Goal: Check status: Check status

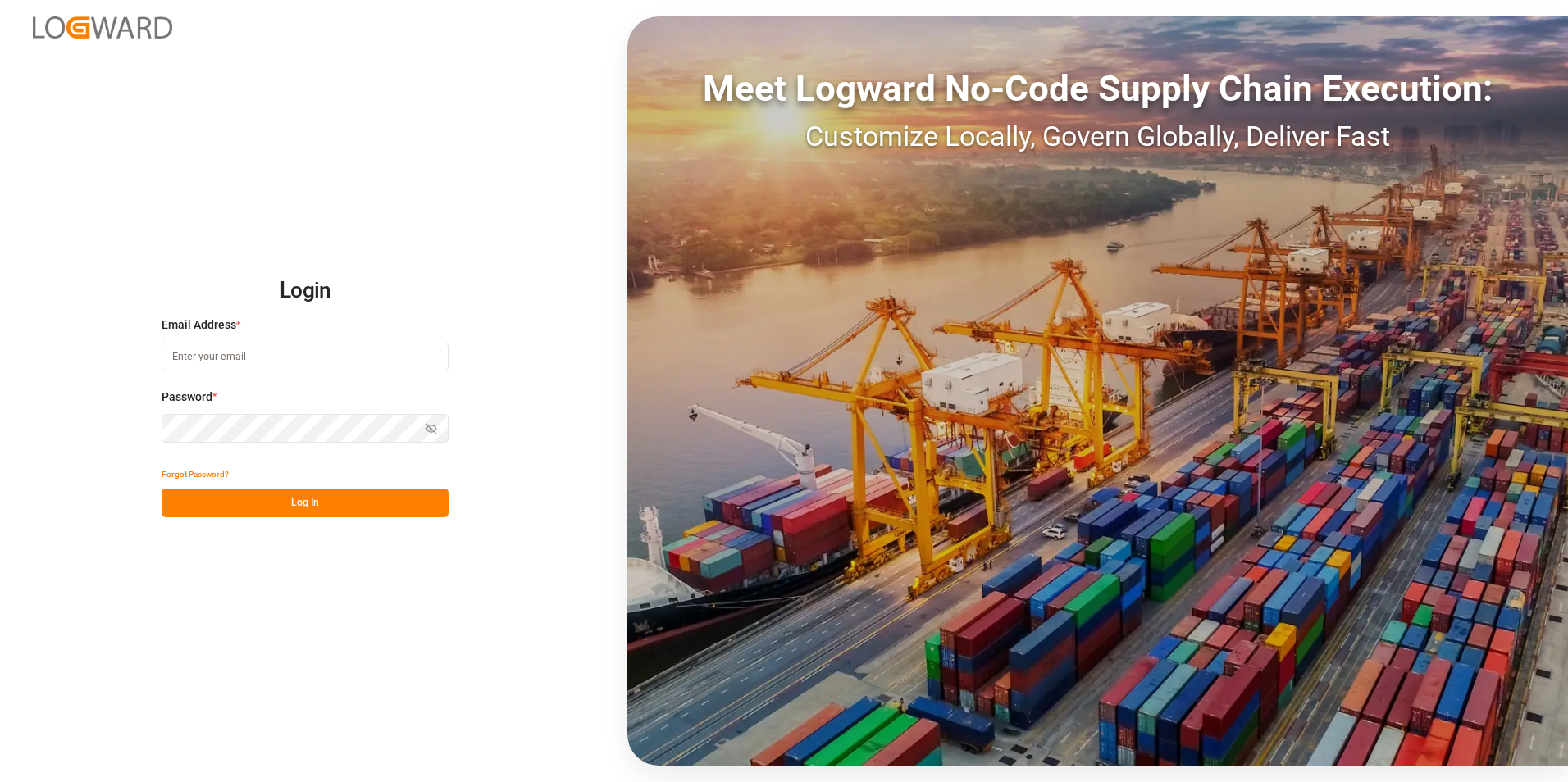
type input "[PERSON_NAME][EMAIL_ADDRESS][DOMAIN_NAME]"
click at [353, 495] on button "Log In" at bounding box center [305, 502] width 287 height 29
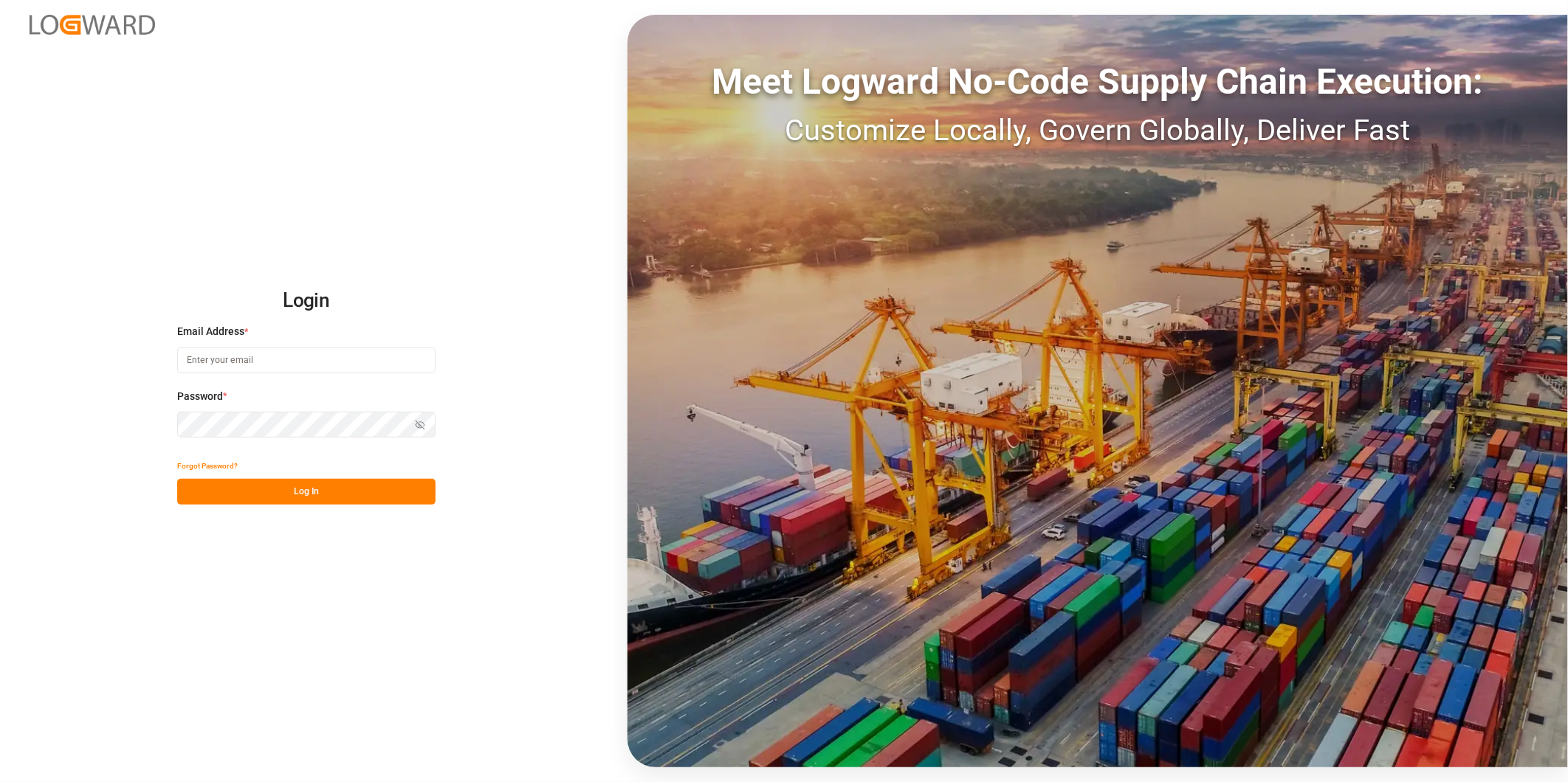
type input "[PERSON_NAME][EMAIL_ADDRESS][DOMAIN_NAME]"
click at [320, 488] on button "Log In" at bounding box center [306, 491] width 258 height 26
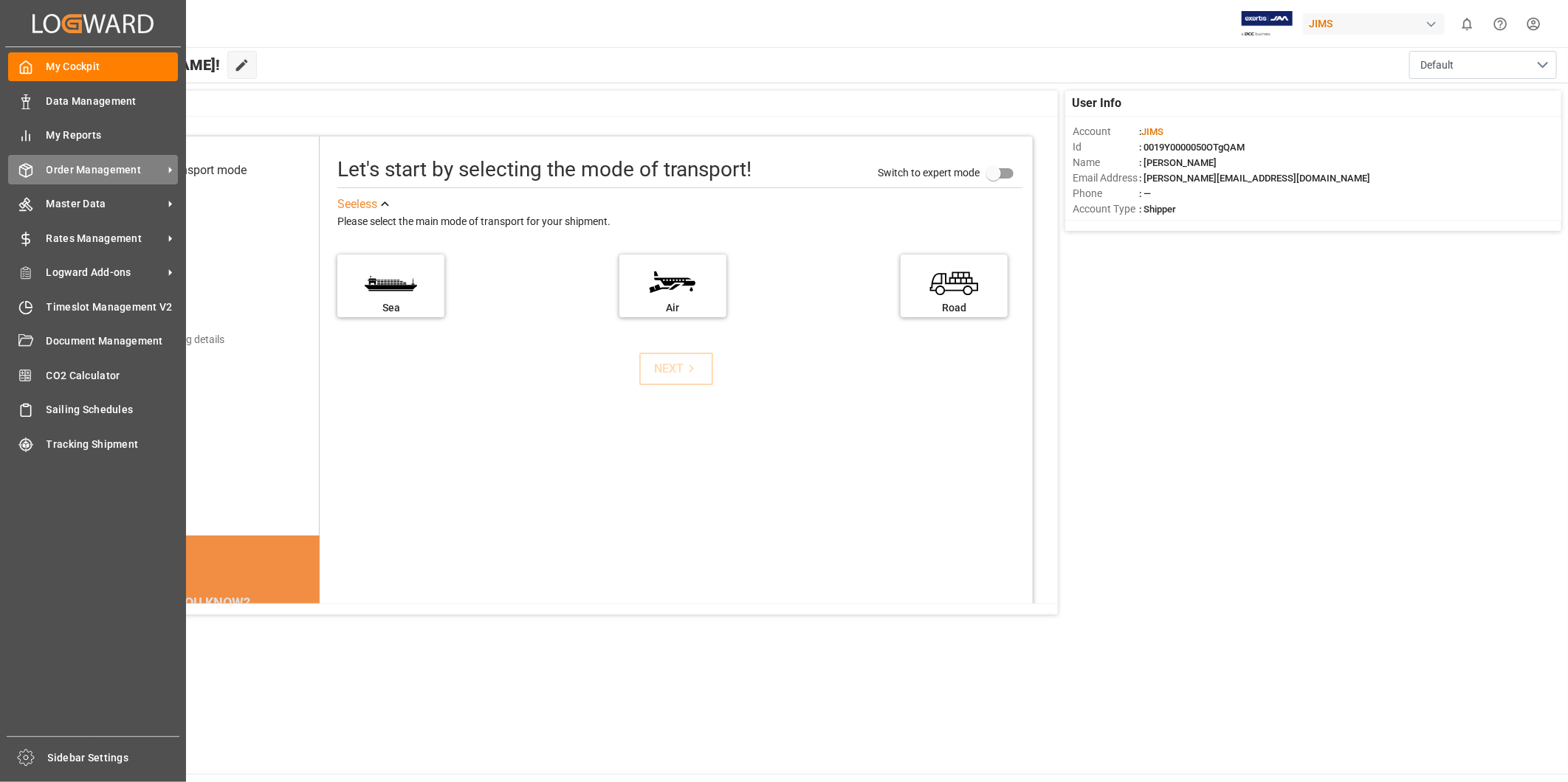
click at [84, 171] on span "Order Management" at bounding box center [104, 169] width 117 height 15
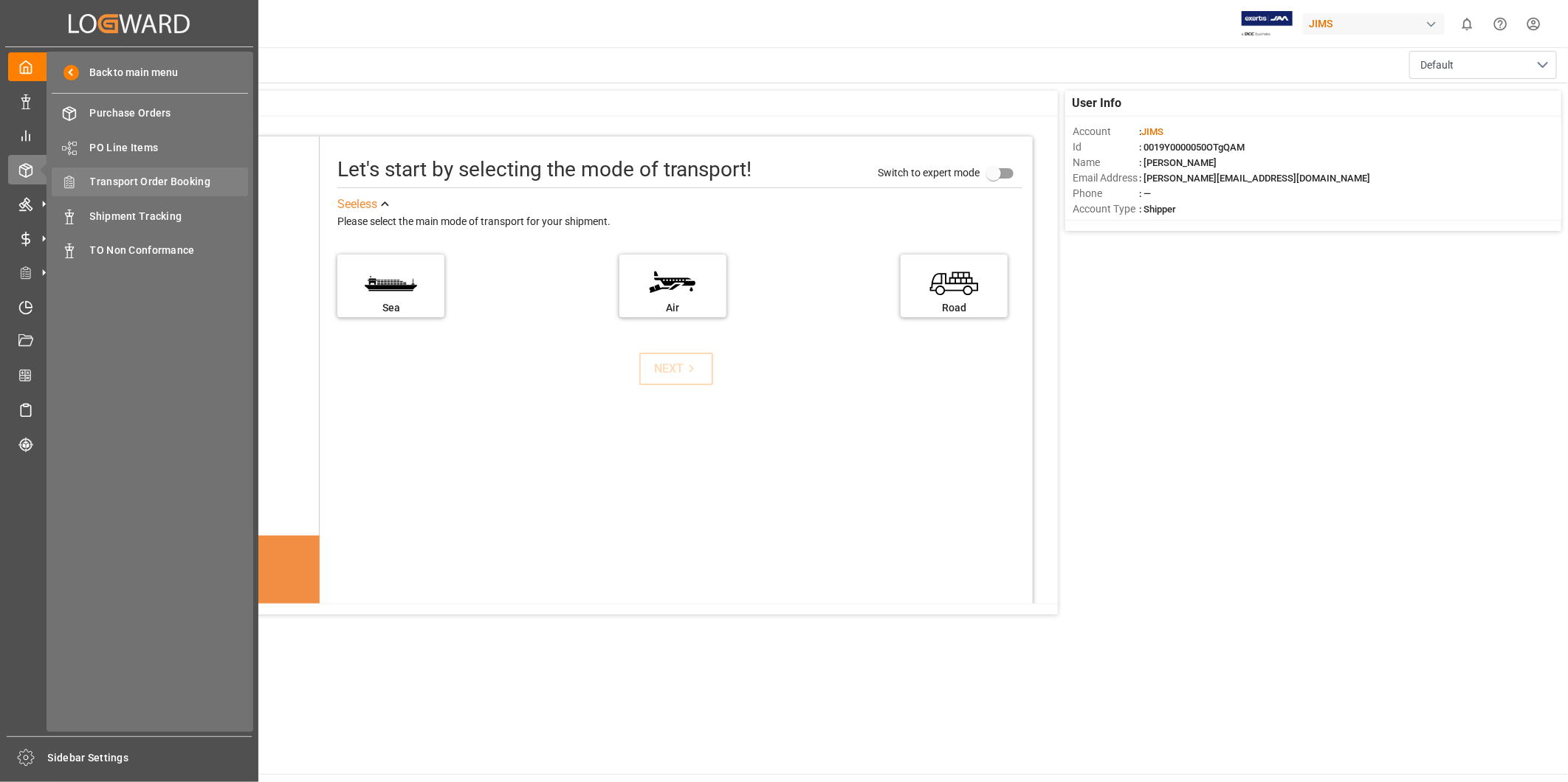
click at [208, 188] on span "Transport Order Booking" at bounding box center [169, 181] width 158 height 15
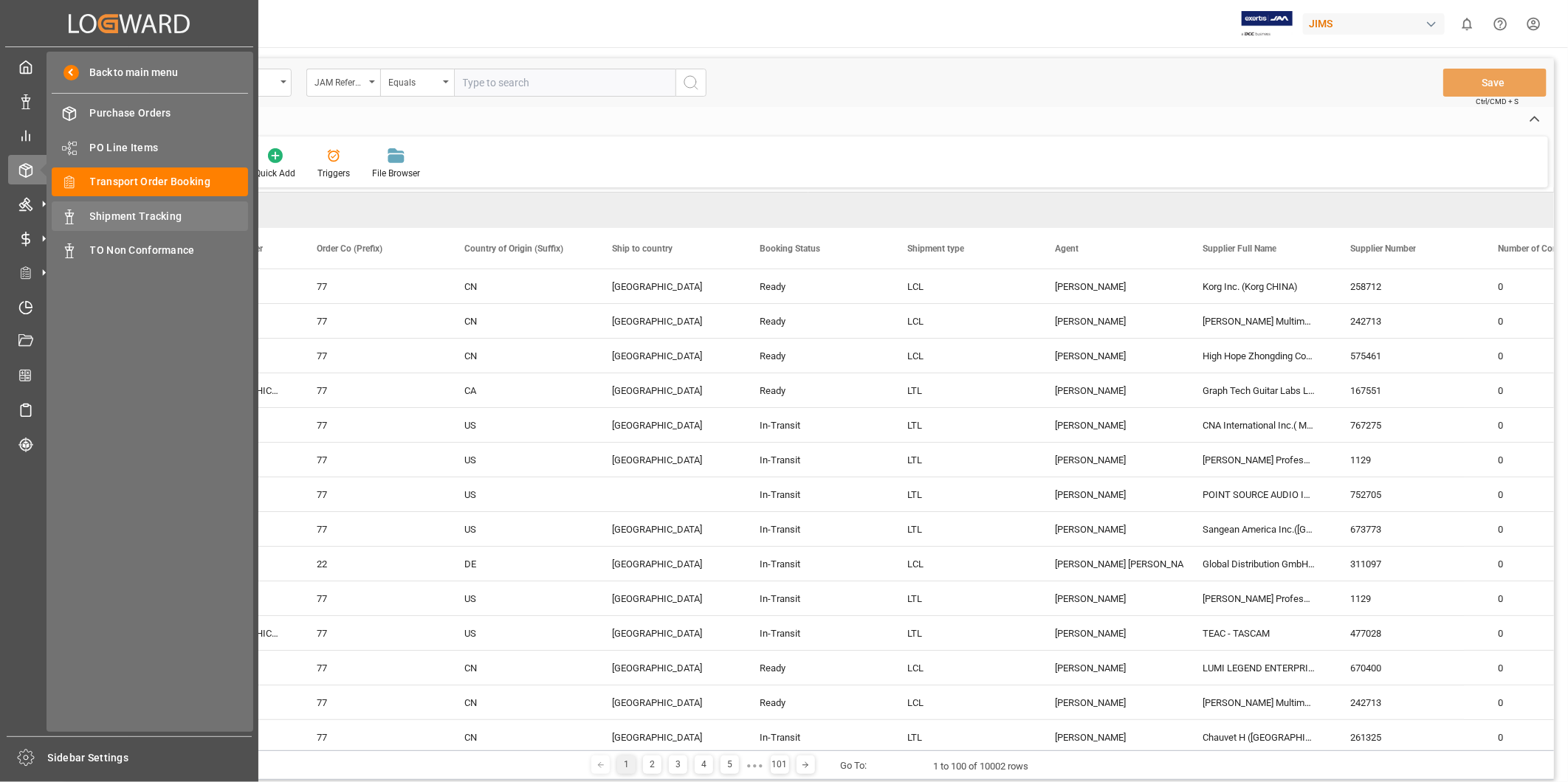
click at [101, 215] on span "Shipment Tracking" at bounding box center [169, 216] width 158 height 15
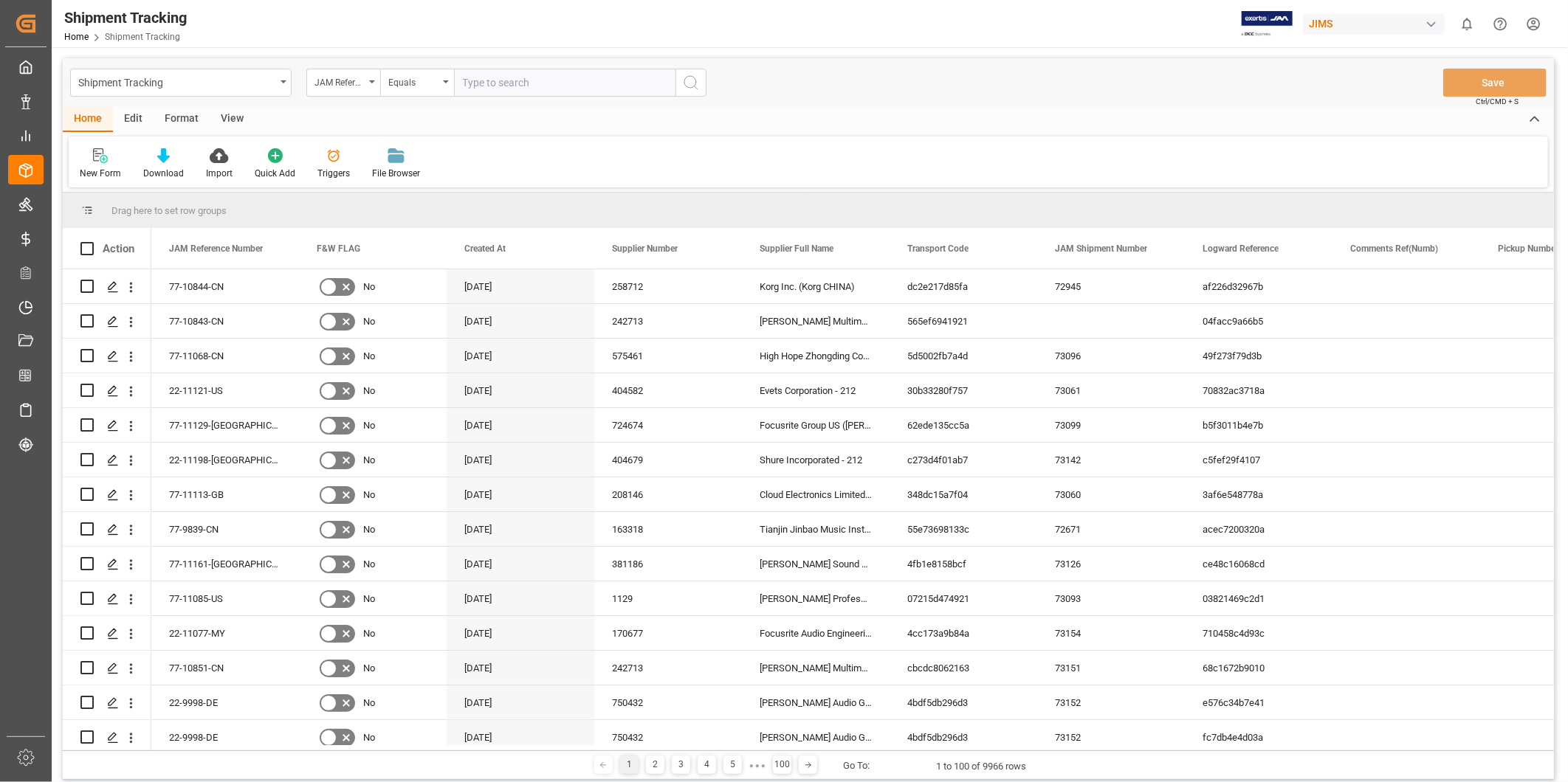
click at [529, 81] on input "text" at bounding box center [564, 83] width 222 height 28
paste input "884576141109"
type input "884576141109"
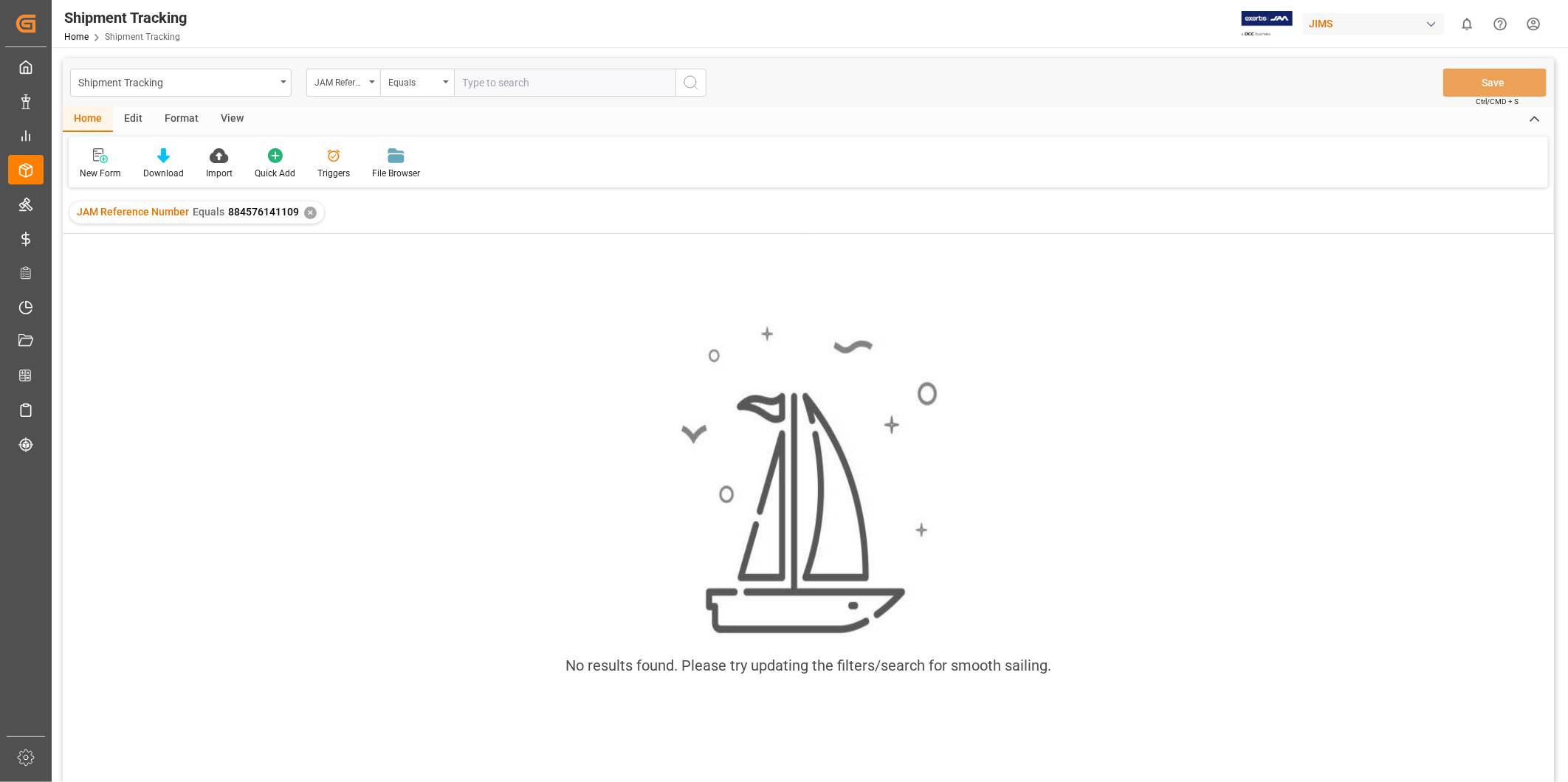
click at [484, 84] on input "text" at bounding box center [564, 83] width 222 height 28
click at [306, 214] on div "✕" at bounding box center [311, 213] width 12 height 12
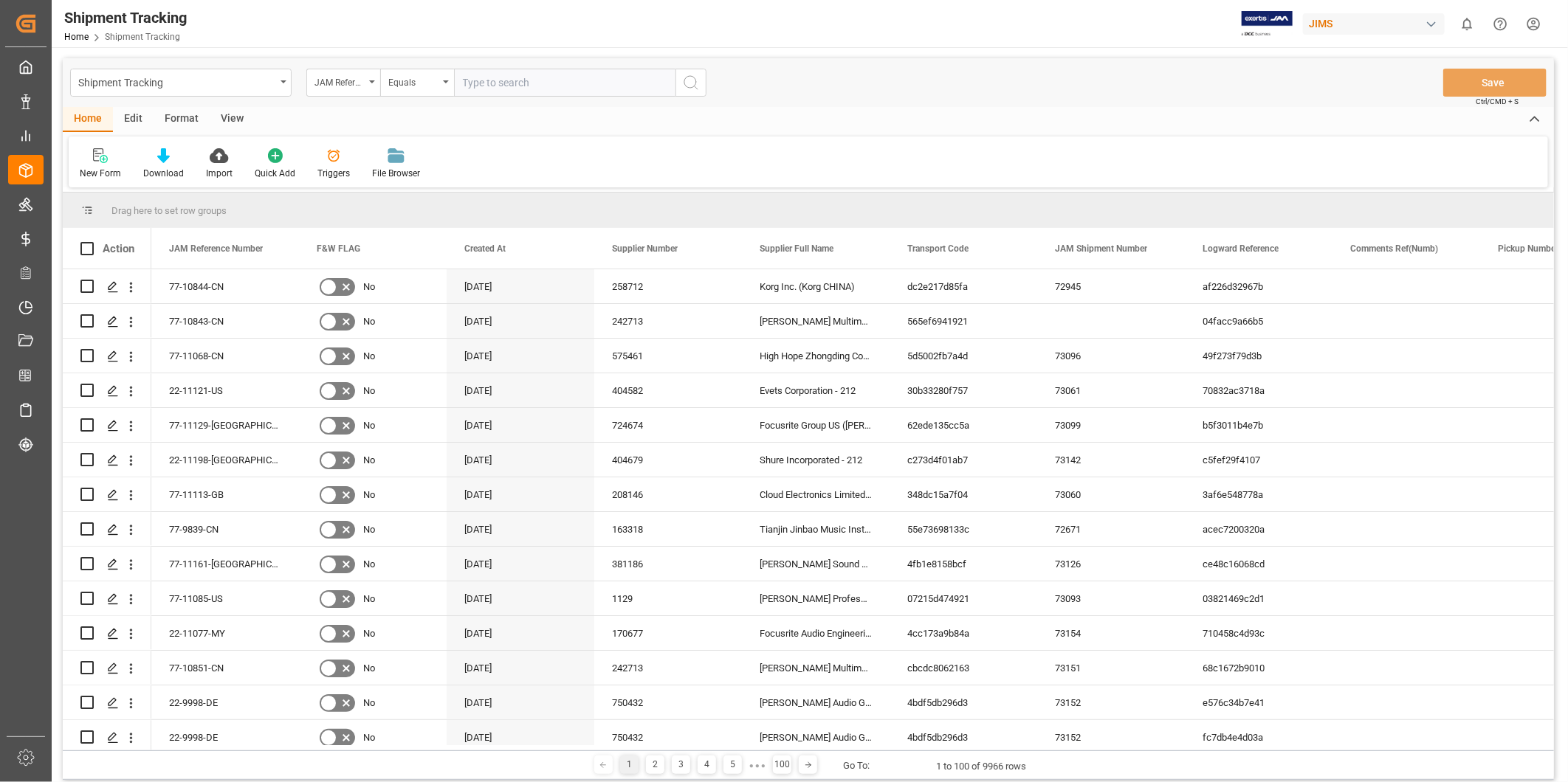
click at [502, 83] on input "text" at bounding box center [564, 83] width 222 height 28
paste input "22-11137-US"
type input "22-11137-US"
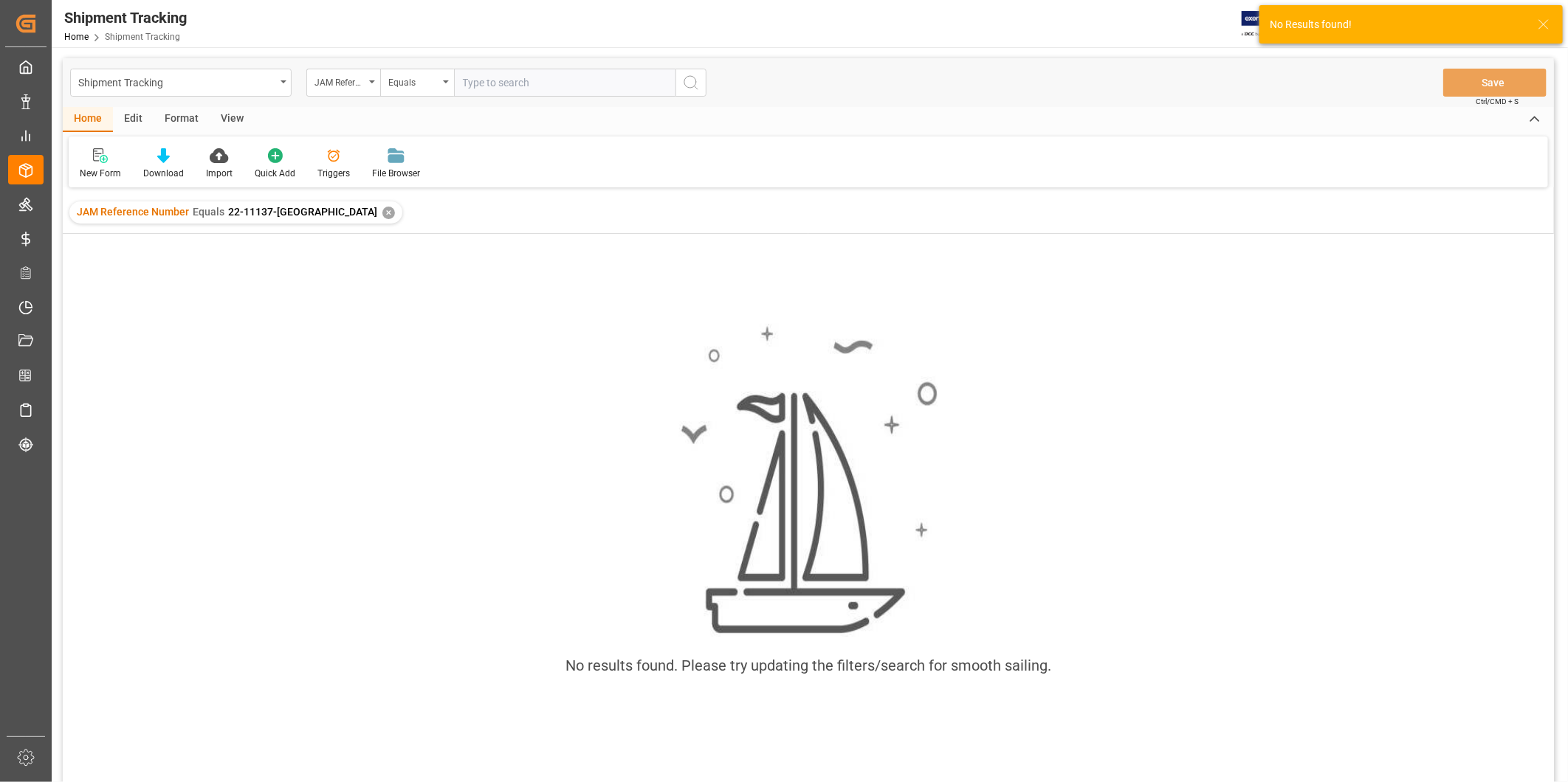
click at [502, 82] on input "text" at bounding box center [564, 83] width 222 height 28
type input "22-11137-US"
click at [723, 210] on div "✕" at bounding box center [729, 213] width 12 height 12
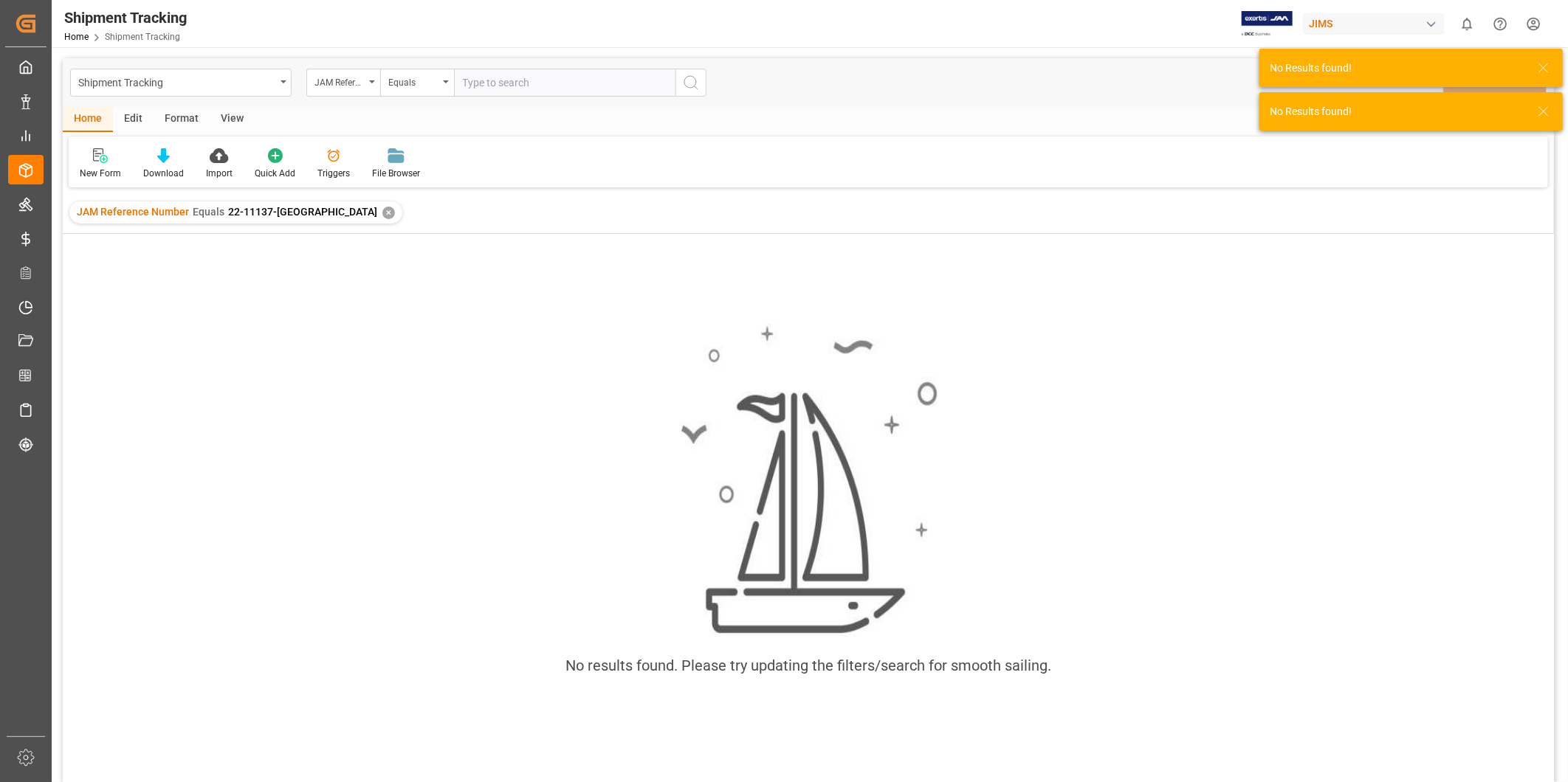
click at [383, 214] on div "✕" at bounding box center [389, 213] width 12 height 12
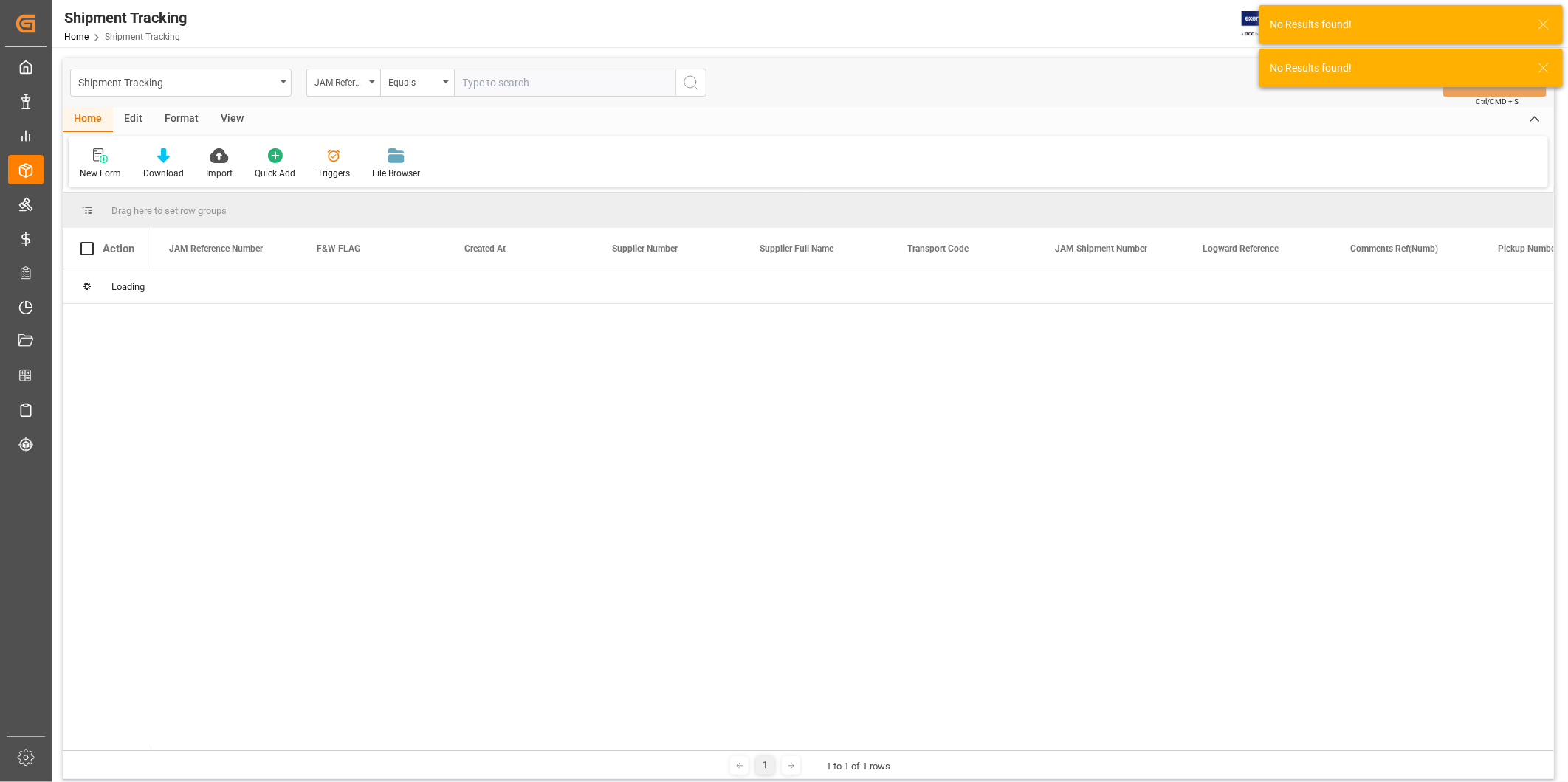
click at [483, 84] on input "text" at bounding box center [564, 83] width 222 height 28
paste input "22-11137-US"
type input "22-11137-US"
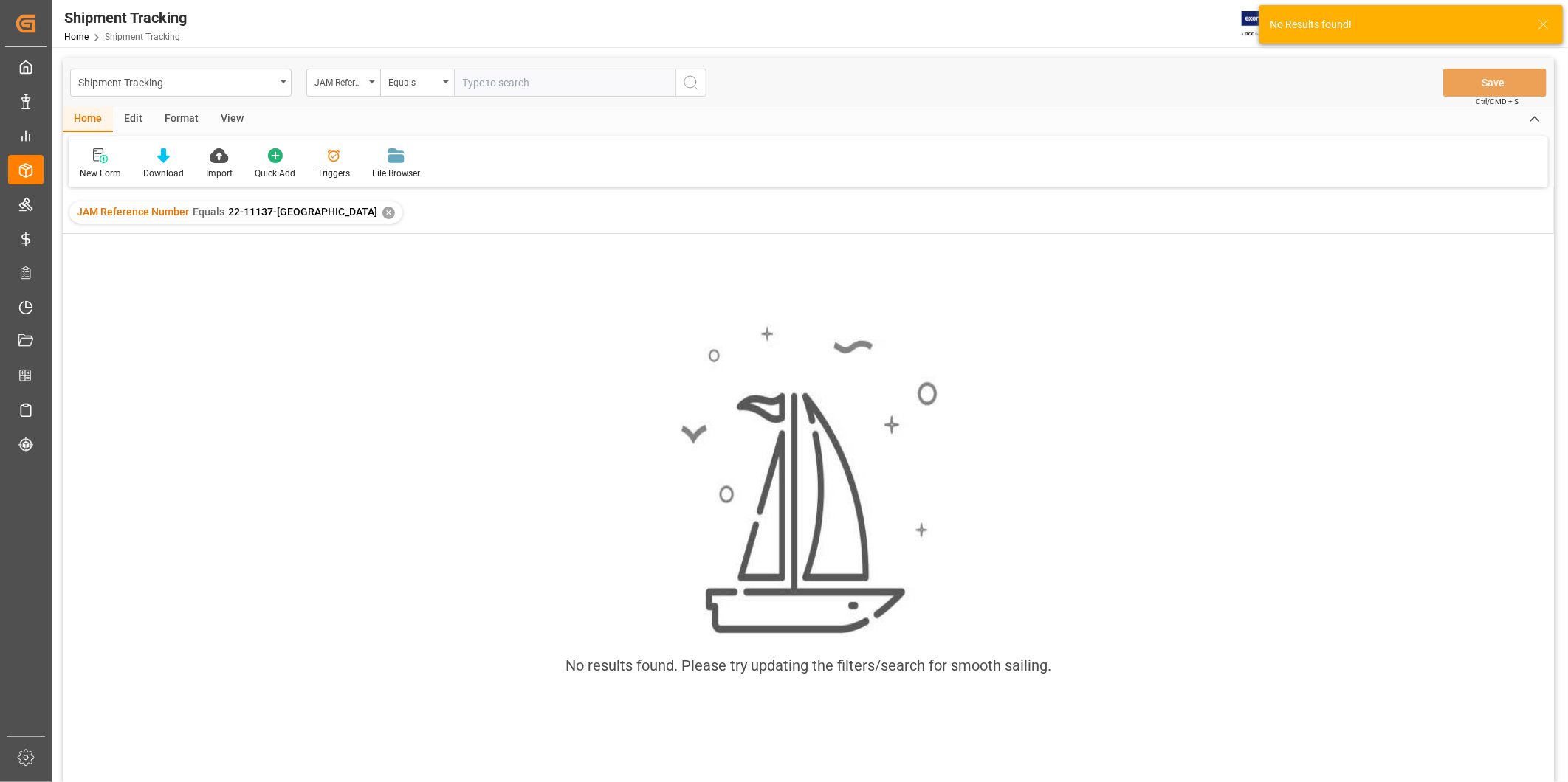
click at [295, 206] on div "JAM Reference Number Equals 22-11137-US ✕" at bounding box center [236, 212] width 333 height 22
click at [383, 208] on div "✕" at bounding box center [389, 213] width 12 height 12
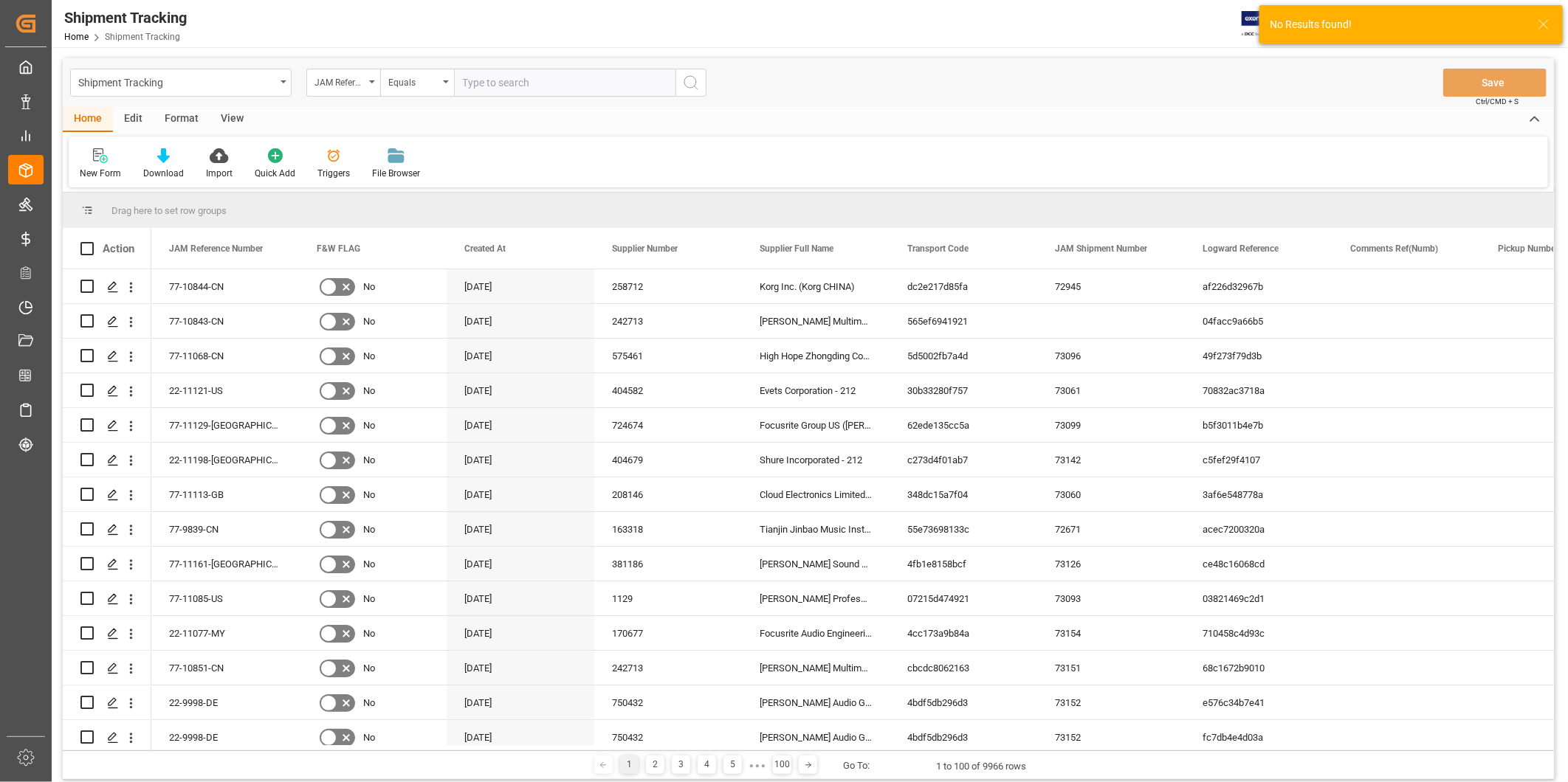
paste input "22-11137-US"
type input "22-11137-US"
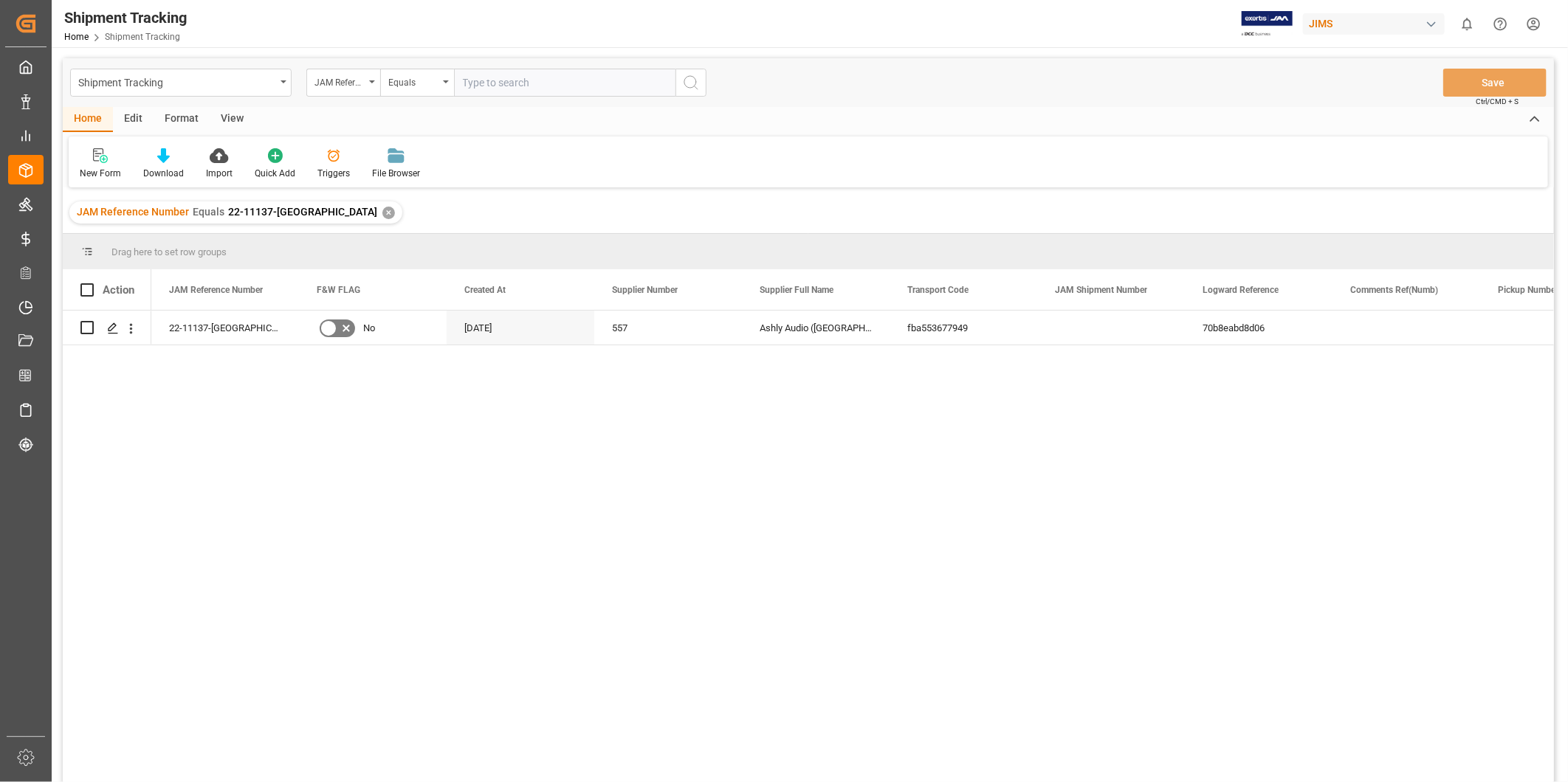
click at [235, 123] on div "View" at bounding box center [232, 119] width 45 height 25
click at [106, 162] on div at bounding box center [94, 155] width 28 height 15
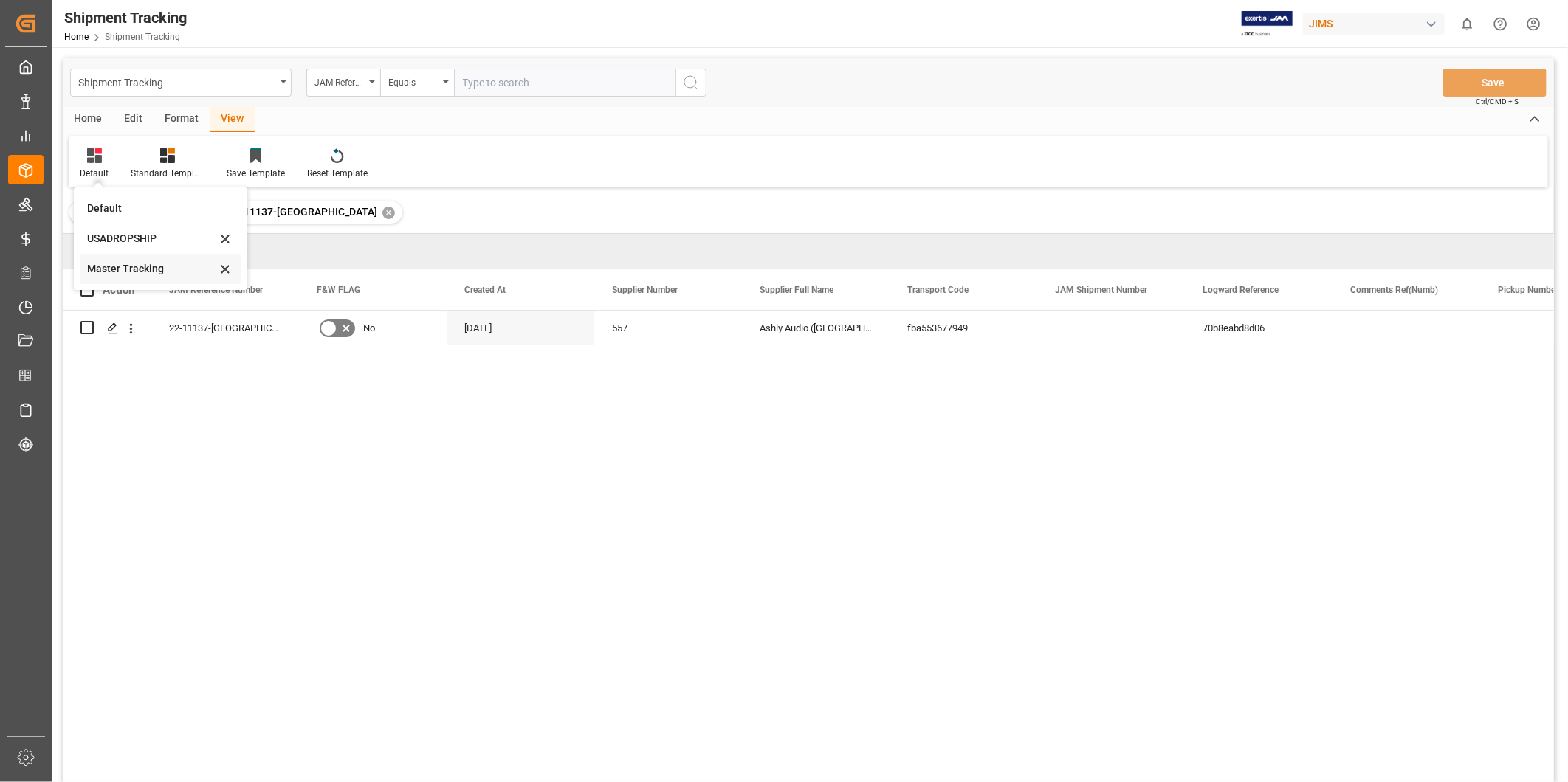
click at [129, 269] on div "Master Tracking" at bounding box center [151, 269] width 129 height 15
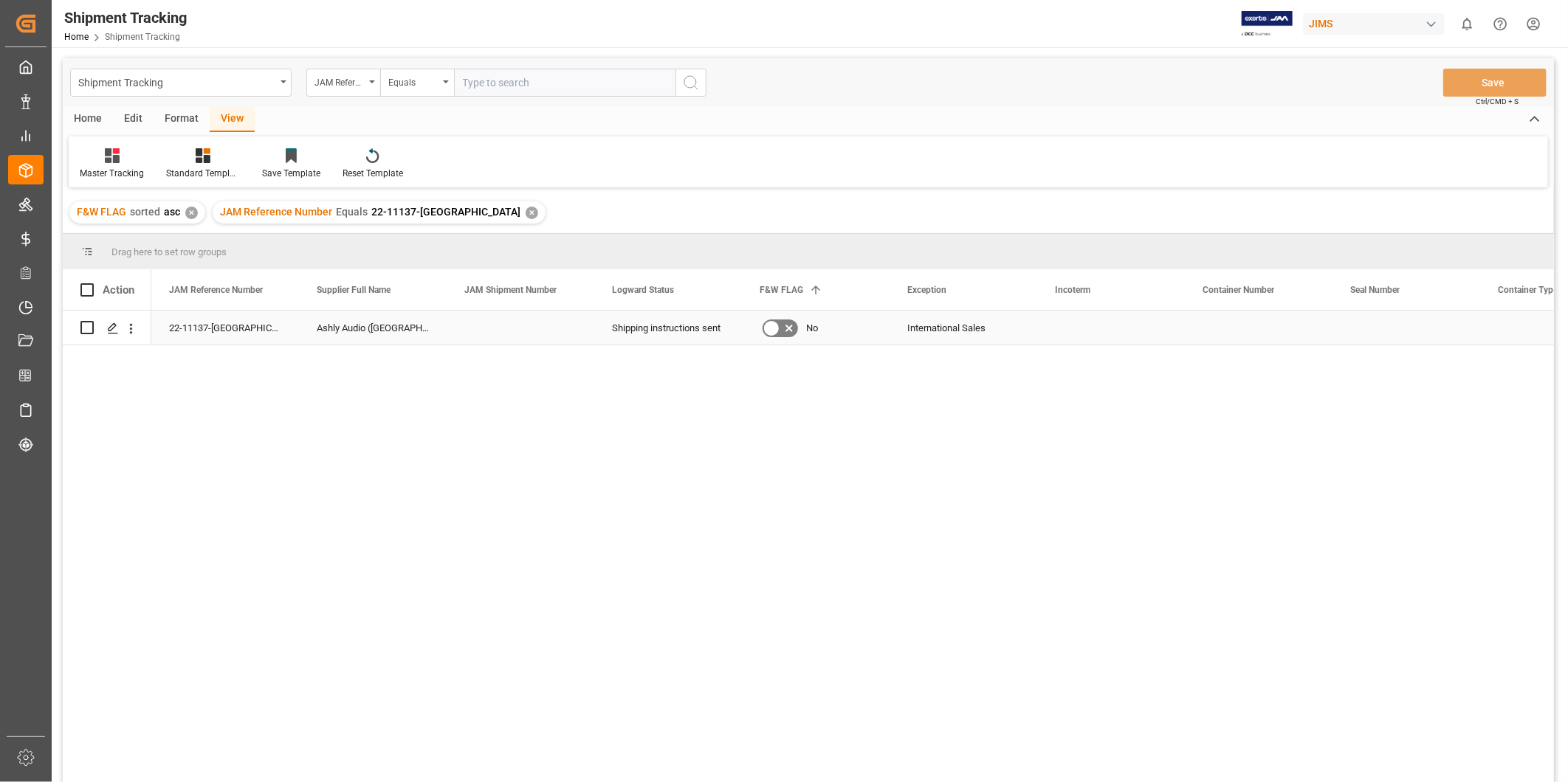
click at [983, 327] on div "International Sales" at bounding box center [963, 328] width 112 height 34
click at [1039, 320] on div "Press SPACE to select this row." at bounding box center [1111, 327] width 148 height 34
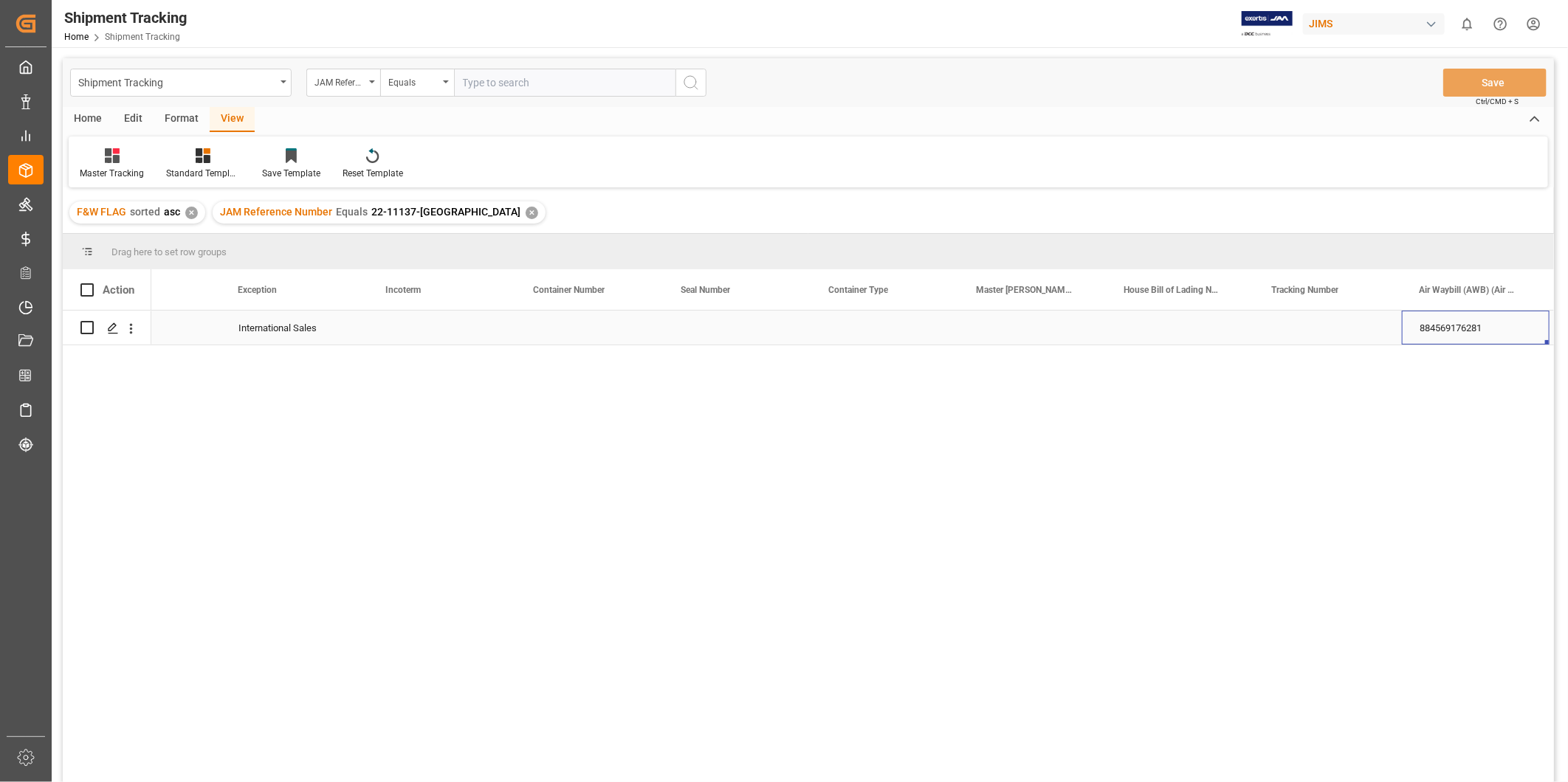
scroll to position [0, 668]
click at [1455, 340] on input "884569176281" at bounding box center [1475, 336] width 124 height 28
click at [1454, 340] on input "884569176281" at bounding box center [1475, 336] width 124 height 28
click at [1452, 342] on input "884569176281" at bounding box center [1475, 336] width 124 height 28
click at [1355, 332] on div "Press SPACE to select this row." at bounding box center [1328, 327] width 148 height 34
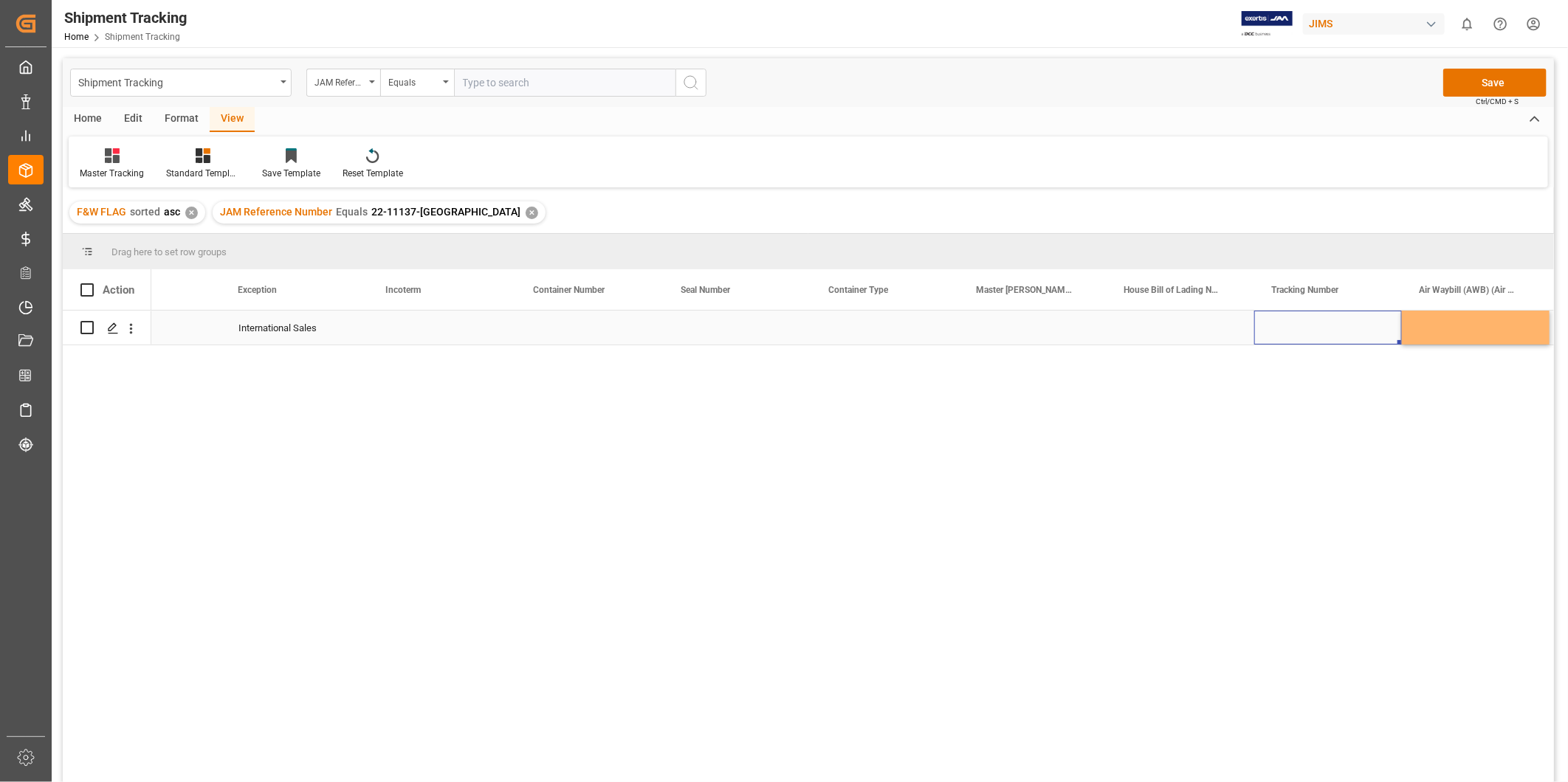
click at [1355, 332] on div "Press SPACE to select this row." at bounding box center [1328, 327] width 148 height 34
click at [1456, 329] on div "Press SPACE to select this row." at bounding box center [1475, 327] width 148 height 34
click at [1339, 326] on div "Press SPACE to select this row." at bounding box center [1328, 327] width 148 height 34
click at [1440, 327] on div "Press SPACE to select this row." at bounding box center [1475, 327] width 148 height 34
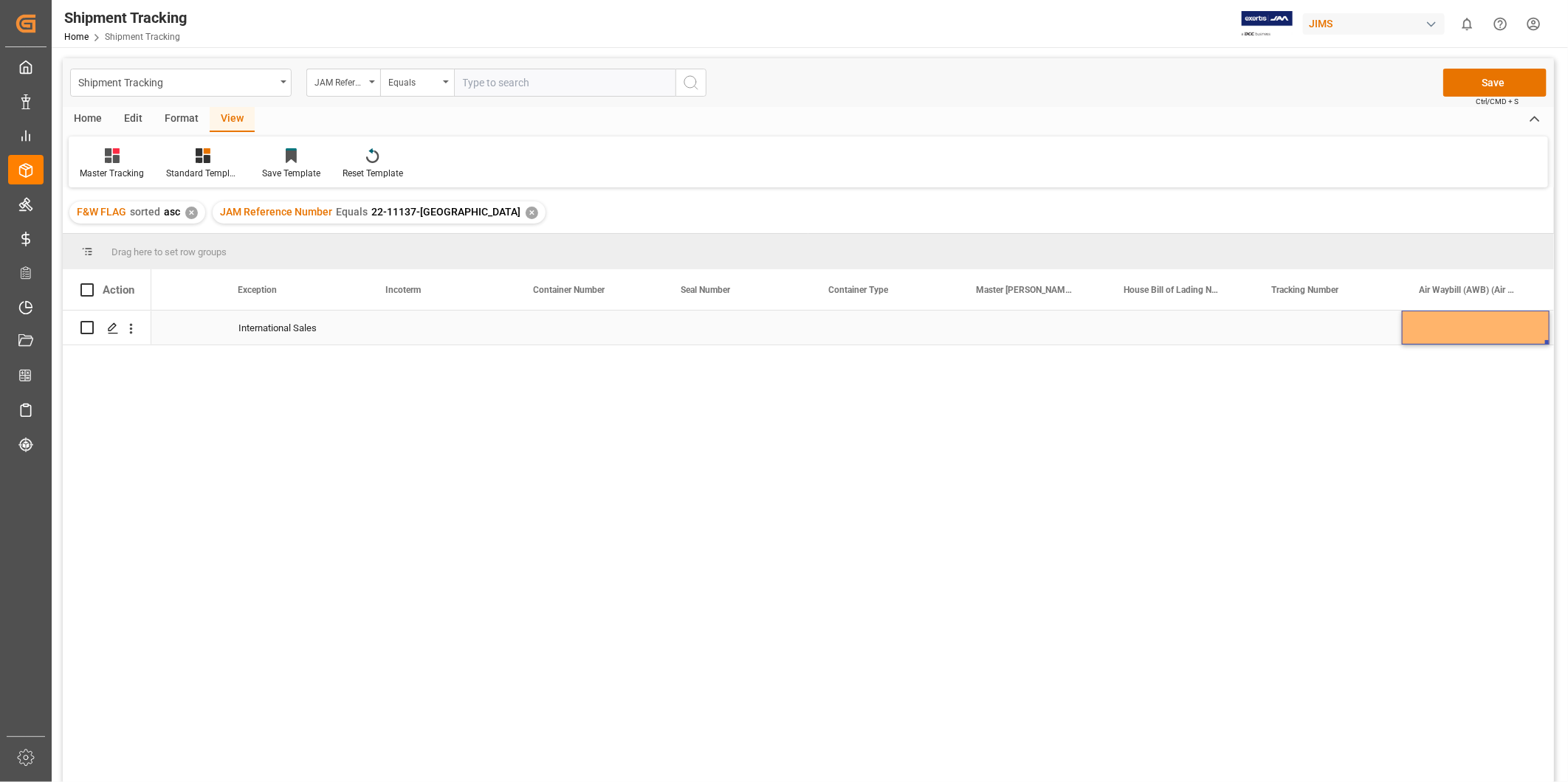
click at [1318, 334] on div "Press SPACE to select this row." at bounding box center [1328, 327] width 148 height 34
type input "884576141109"
click at [1454, 325] on div "Press SPACE to select this row." at bounding box center [1475, 327] width 148 height 34
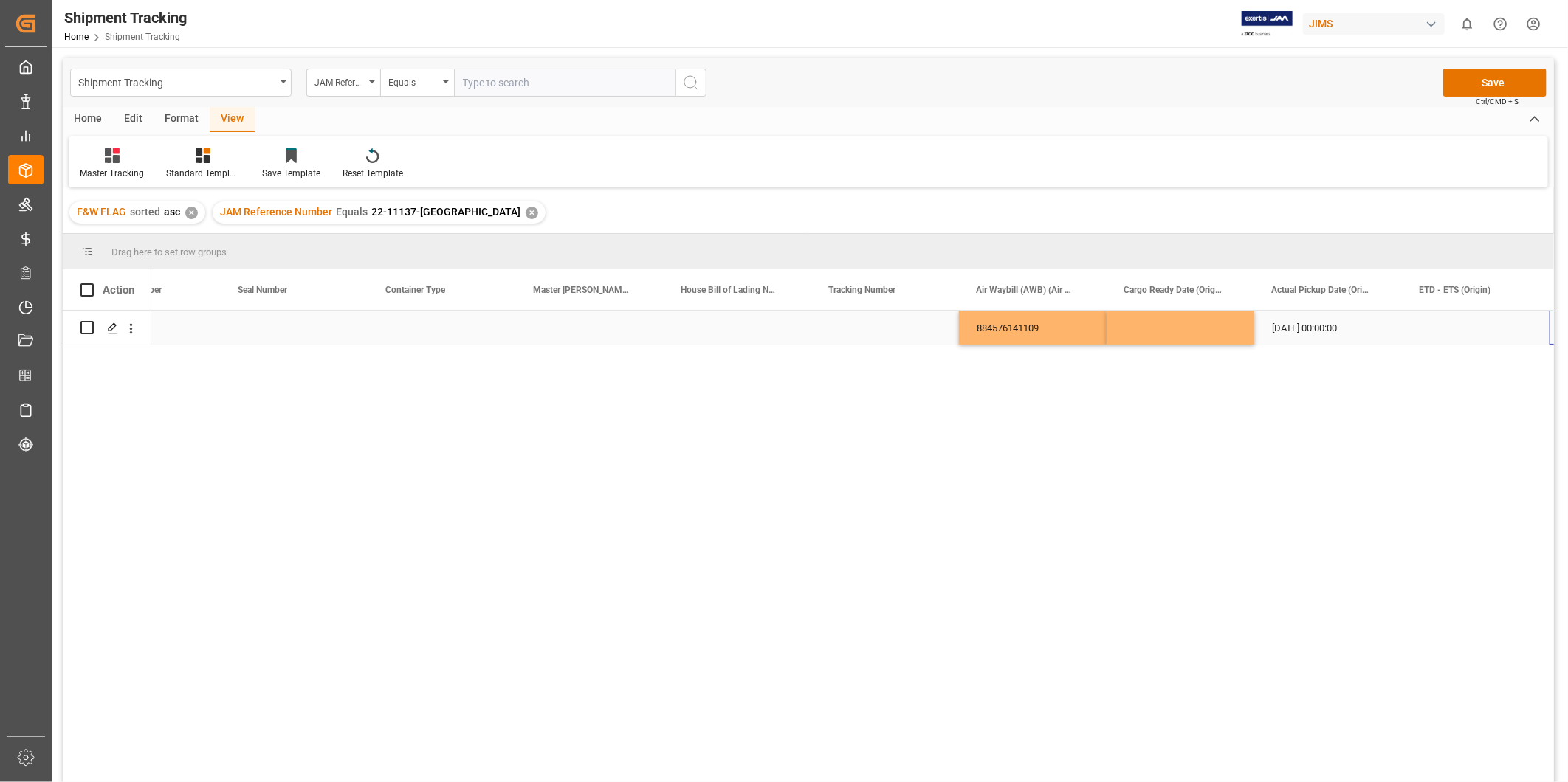
scroll to position [0, 1111]
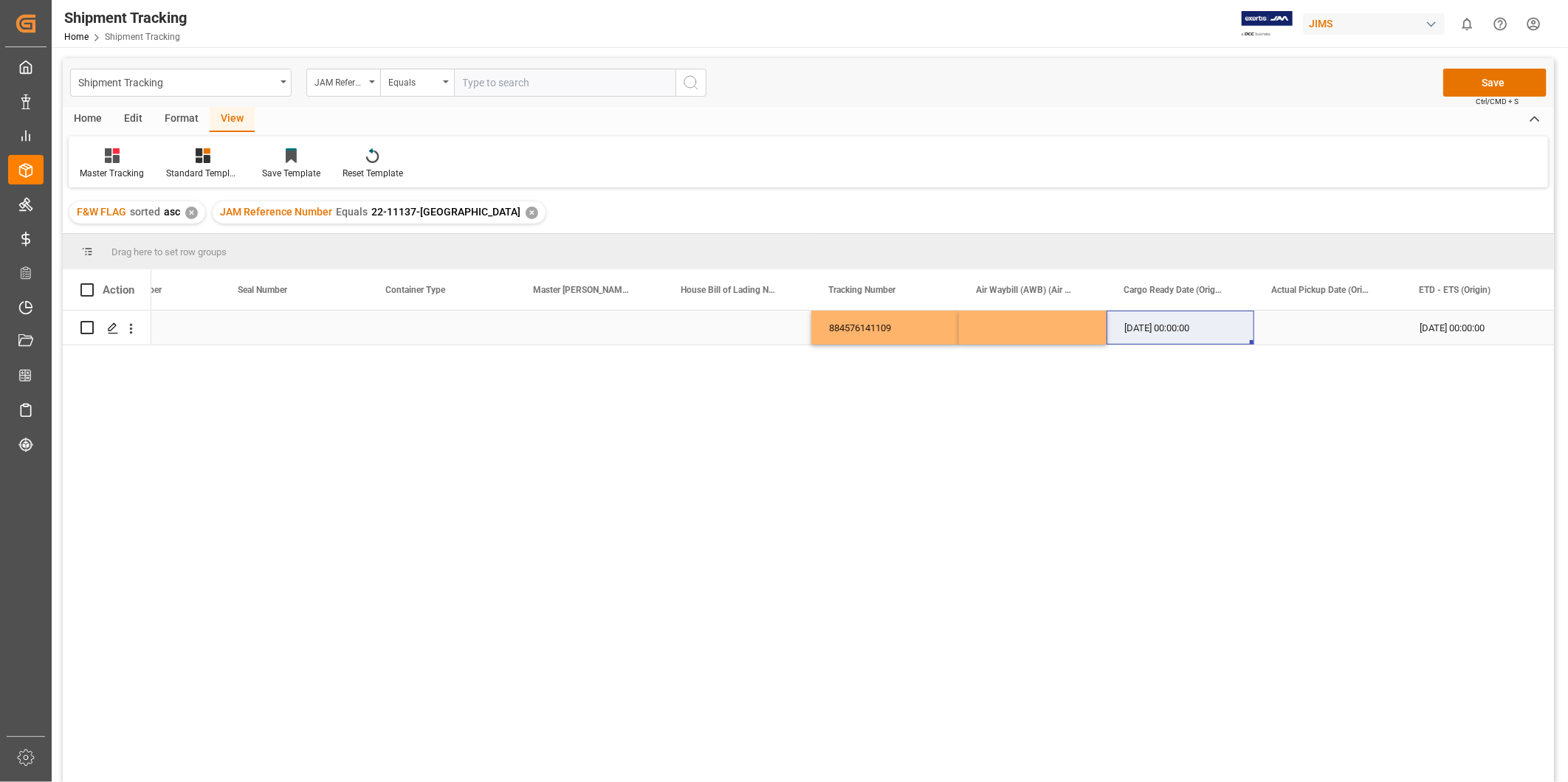
click at [1201, 329] on div "09-22-2025 00:00:00" at bounding box center [1180, 327] width 148 height 34
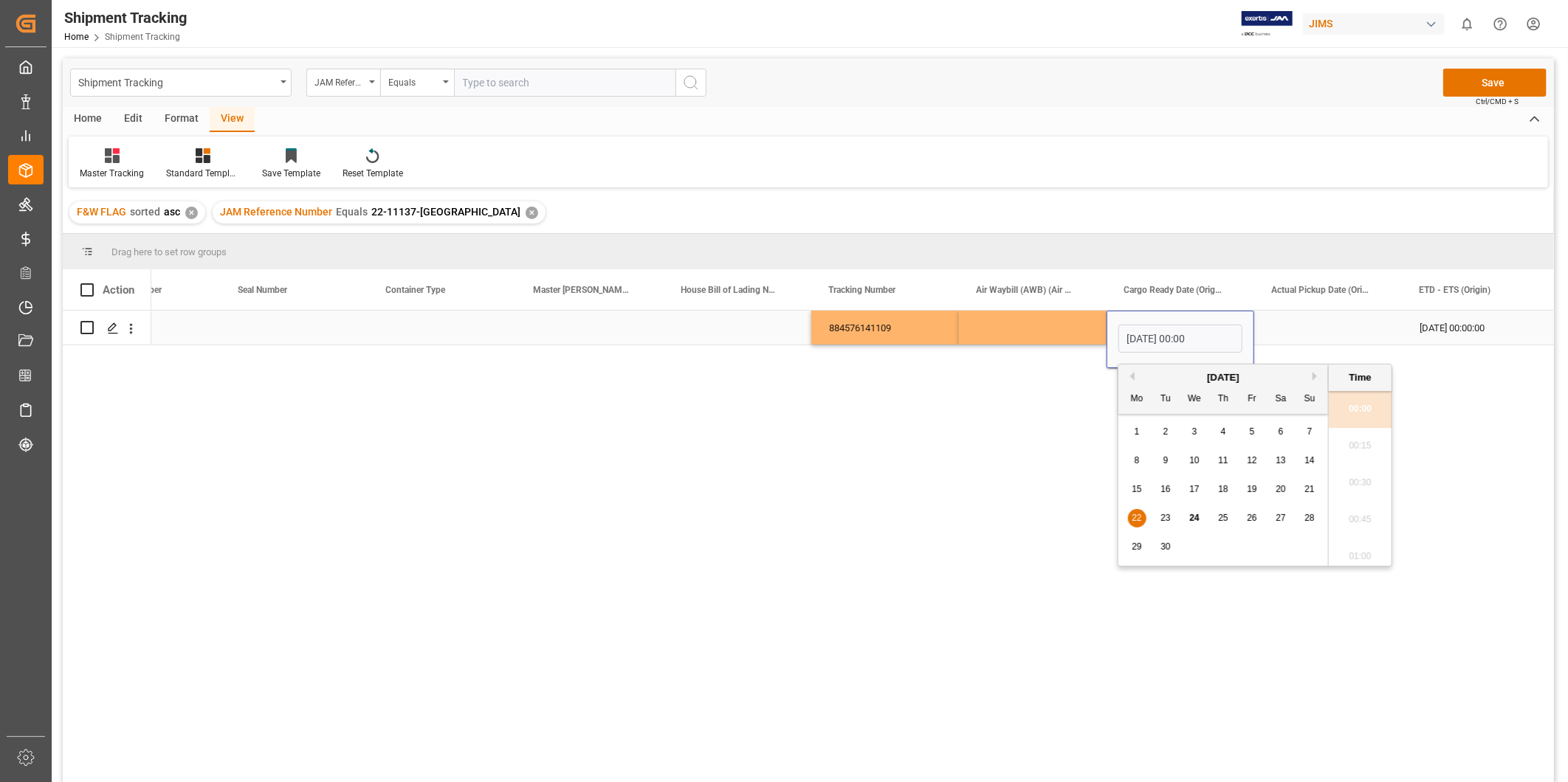
scroll to position [705, 0]
click at [1135, 522] on span "22" at bounding box center [1136, 518] width 10 height 11
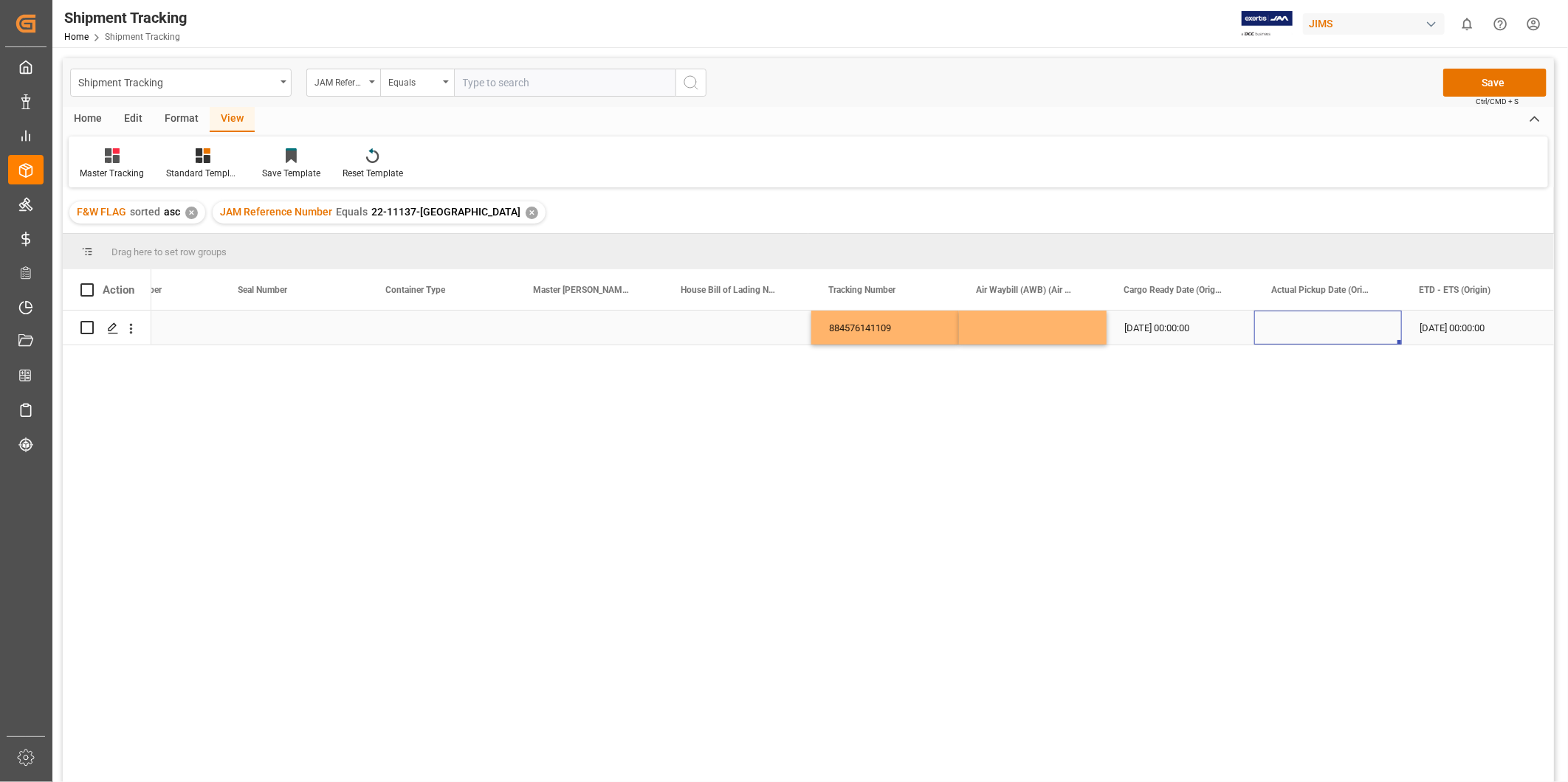
click at [1341, 315] on div "Press SPACE to select this row." at bounding box center [1328, 327] width 148 height 34
click at [1208, 332] on div "09-22-2025 00:00:00" at bounding box center [1180, 327] width 148 height 34
click at [1312, 330] on div "Press SPACE to select this row." at bounding box center [1328, 327] width 148 height 34
click at [1443, 326] on div "09-22-2025 00:00:00" at bounding box center [1475, 327] width 148 height 34
click at [1338, 336] on div "09-22-2025 00:00:00" at bounding box center [1328, 327] width 148 height 34
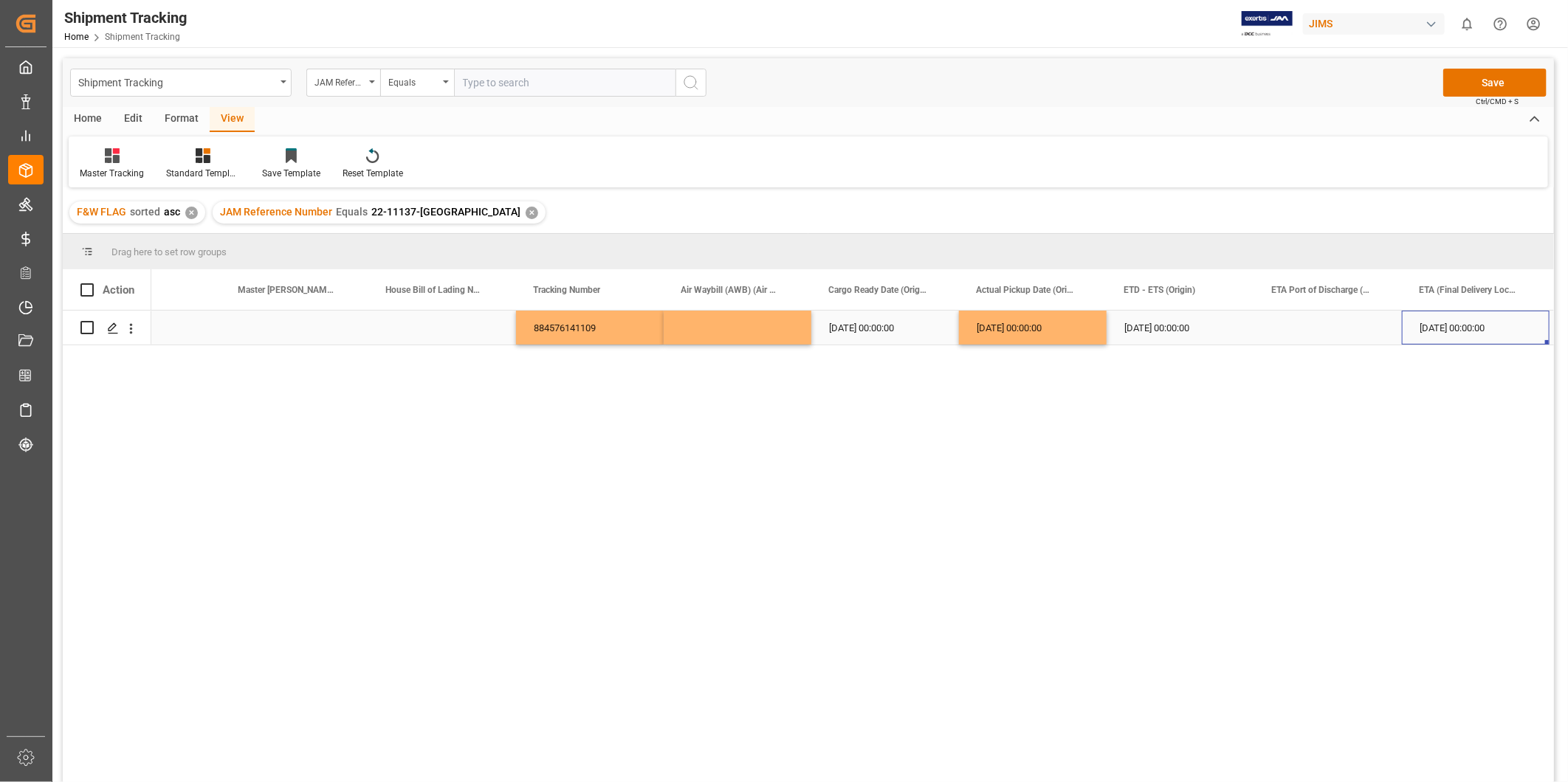
scroll to position [0, 1555]
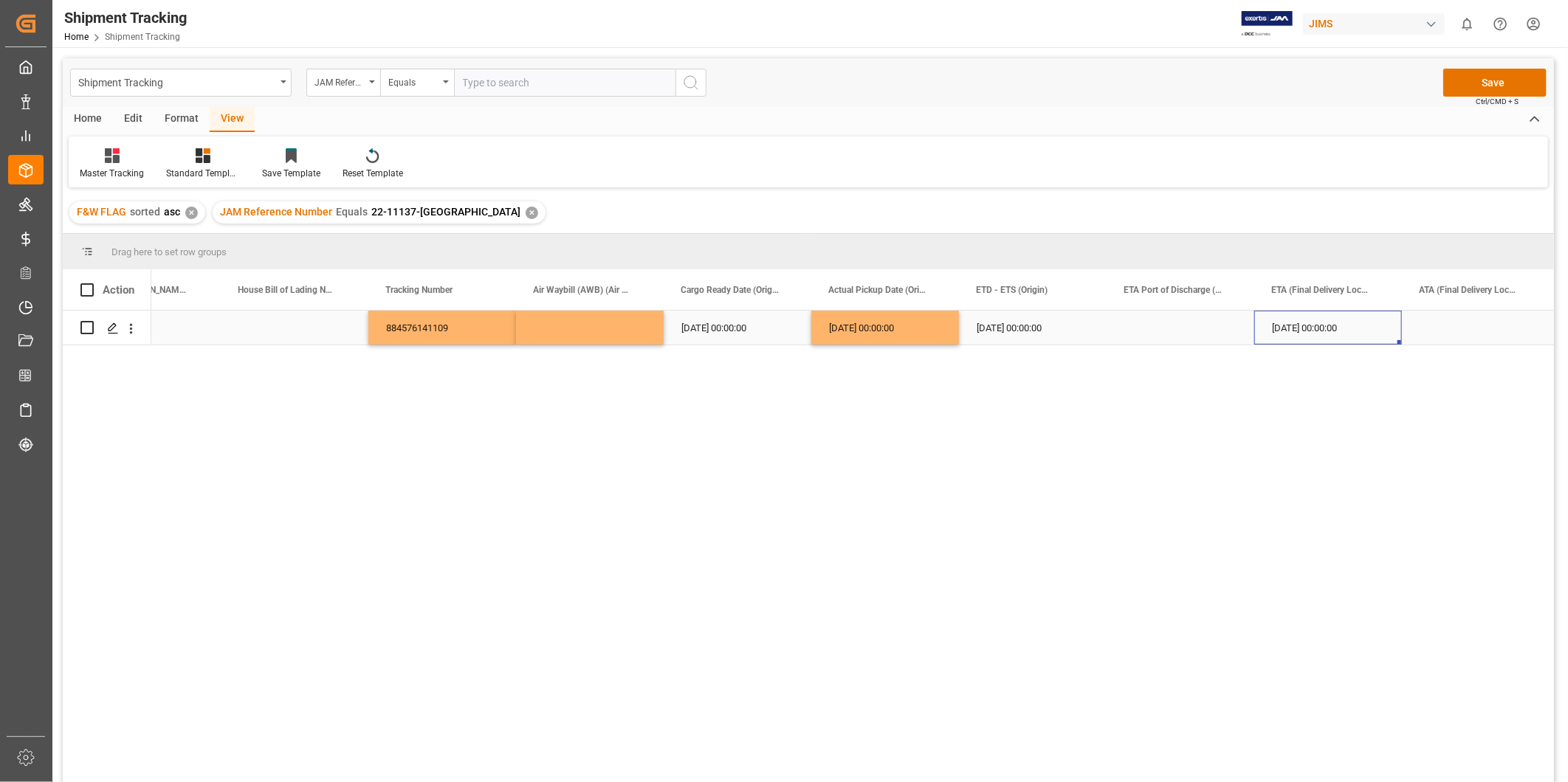
click at [1391, 331] on div "10-02-2025 00:00:00" at bounding box center [1328, 327] width 148 height 34
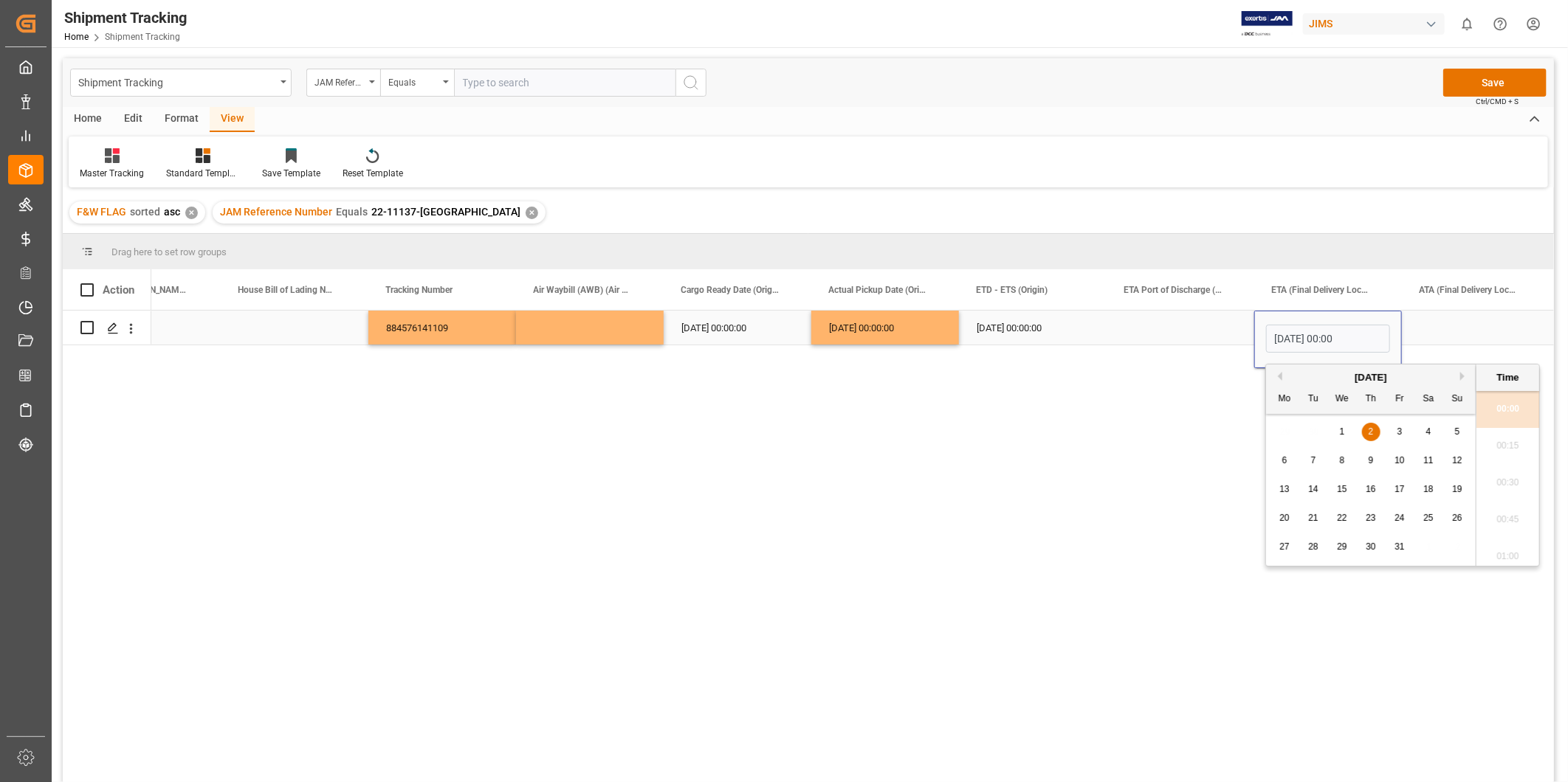
click at [1426, 319] on div "Press SPACE to select this row." at bounding box center [1475, 327] width 148 height 34
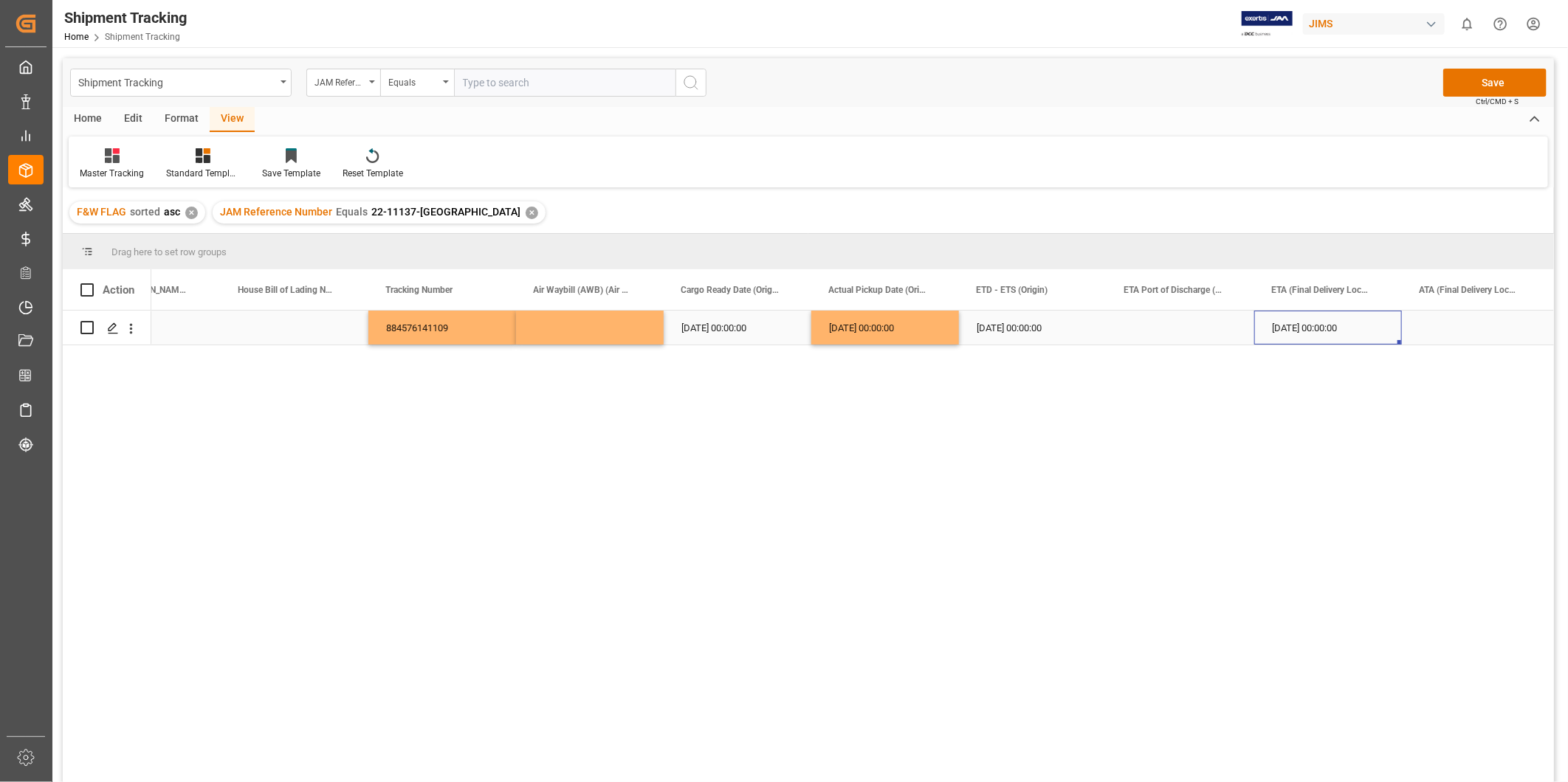
click at [1355, 322] on div "10-02-2025 00:00:00" at bounding box center [1328, 327] width 148 height 34
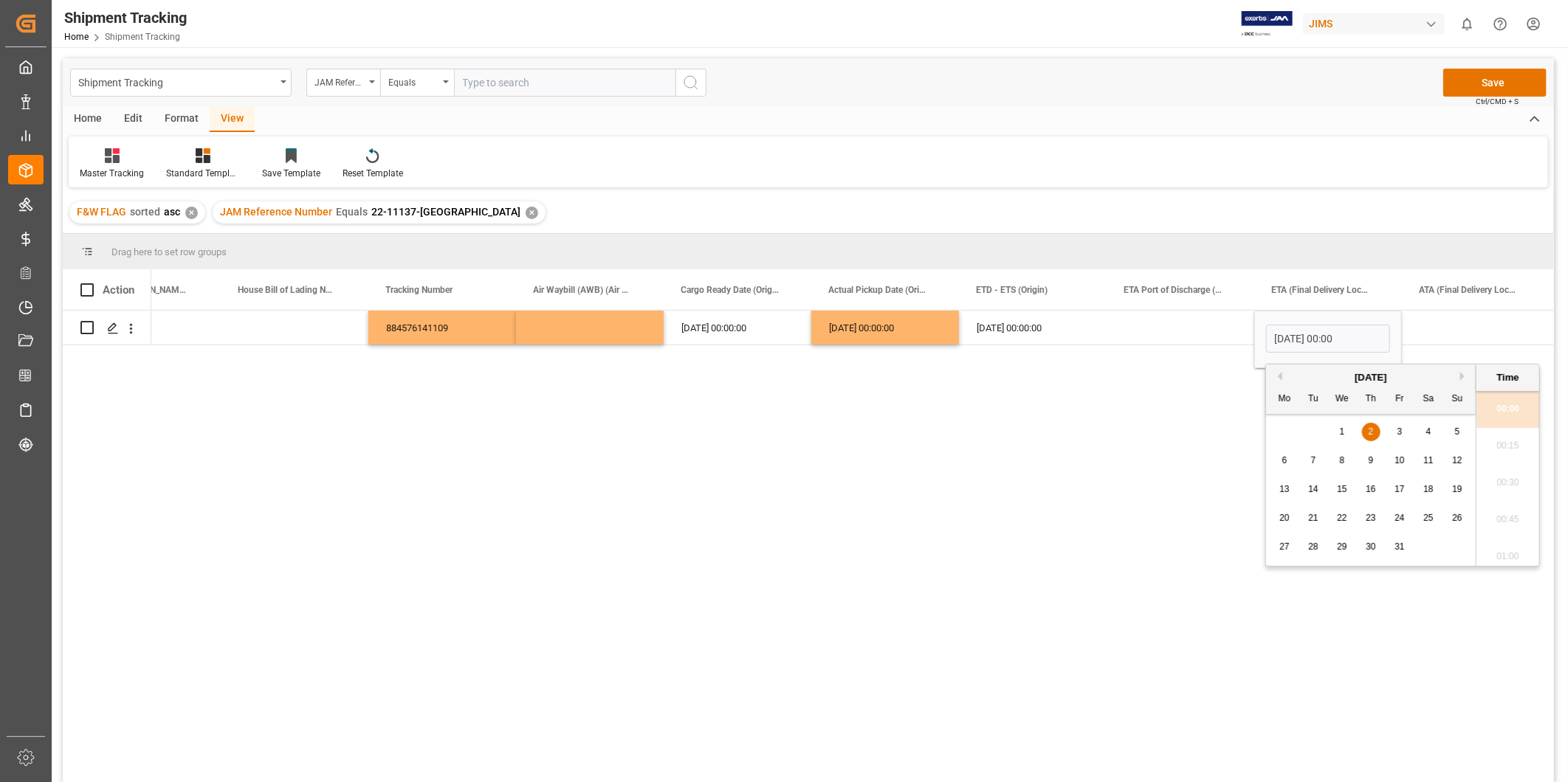
click at [1280, 375] on button "Previous Month" at bounding box center [1278, 376] width 9 height 9
click at [1378, 525] on div "25" at bounding box center [1370, 519] width 19 height 18
type input "09-25-2025 00:00"
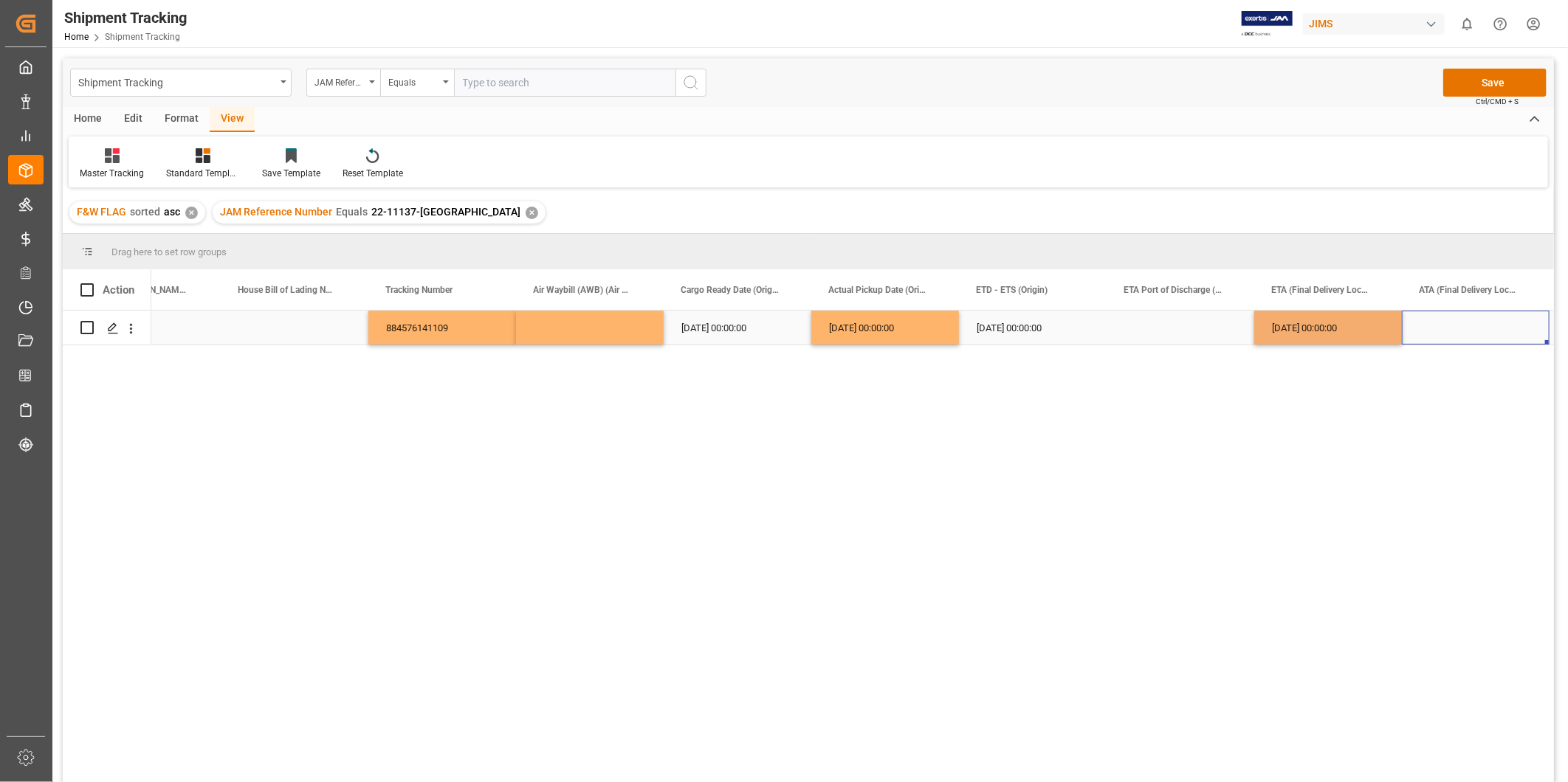
click at [1473, 323] on div "Press SPACE to select this row." at bounding box center [1475, 327] width 148 height 34
click at [1494, 85] on button "Save" at bounding box center [1494, 83] width 103 height 28
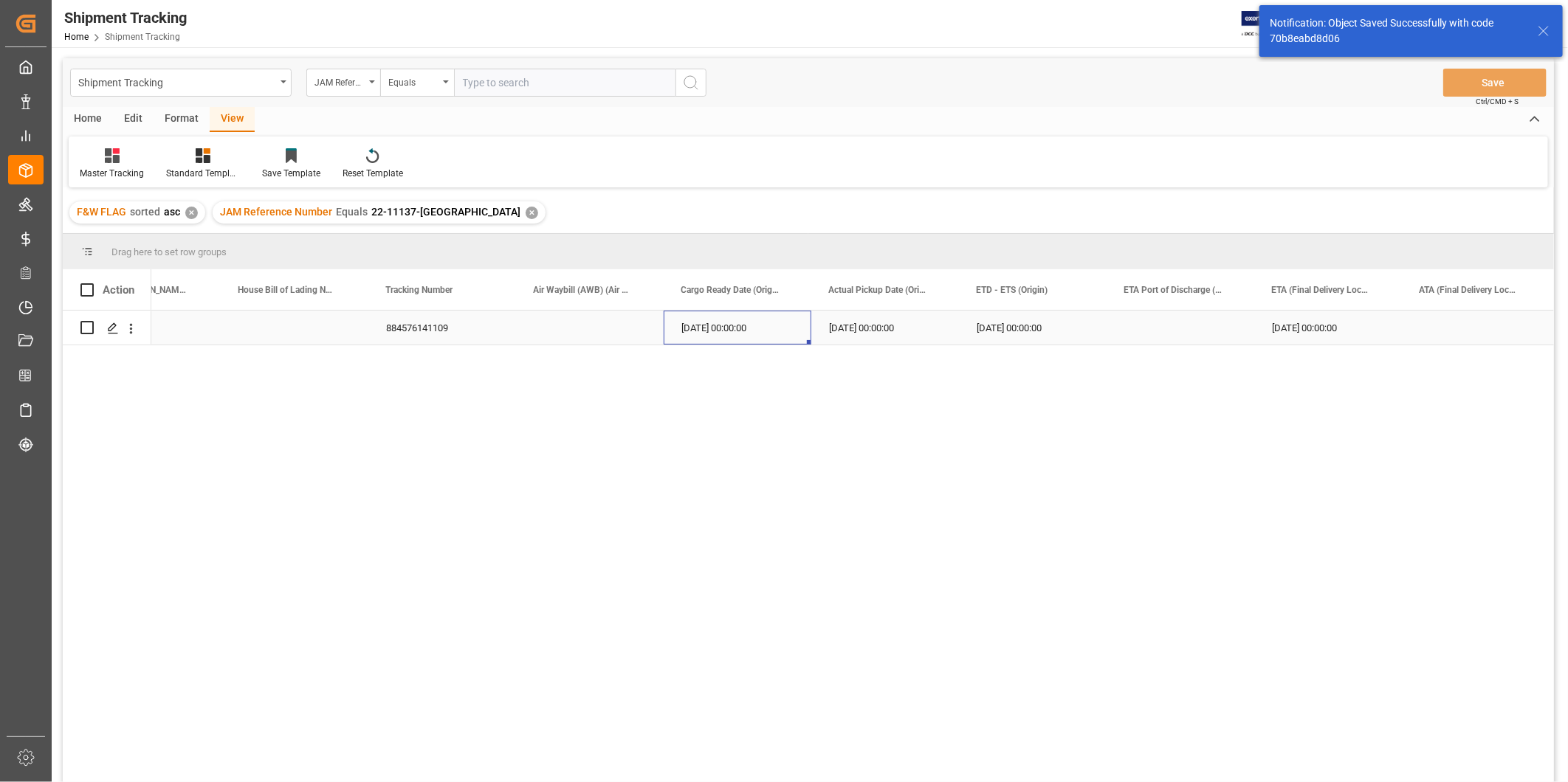
click at [709, 327] on div "09-22-2025 00:00:00" at bounding box center [738, 327] width 148 height 34
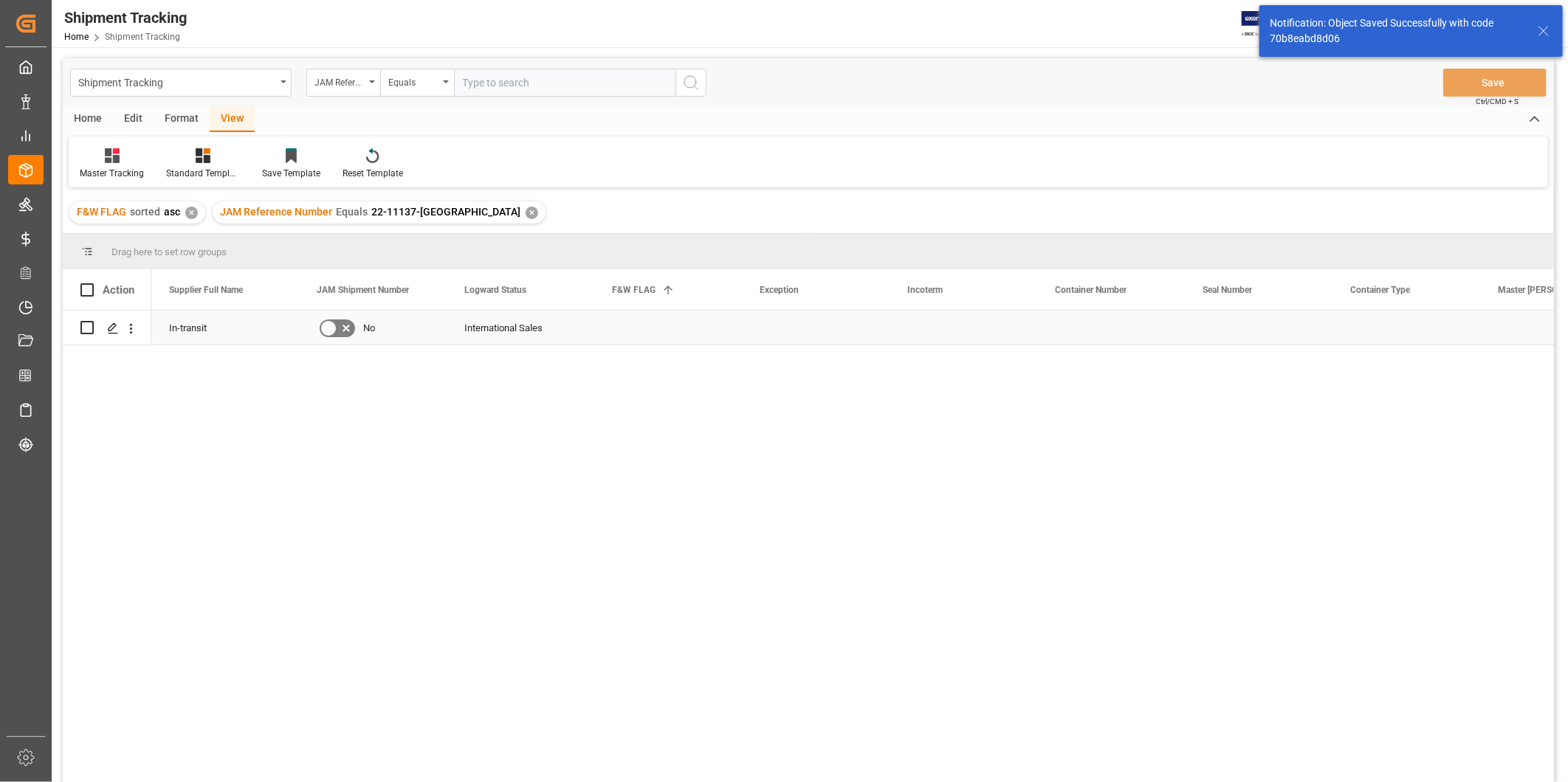
scroll to position [0, 0]
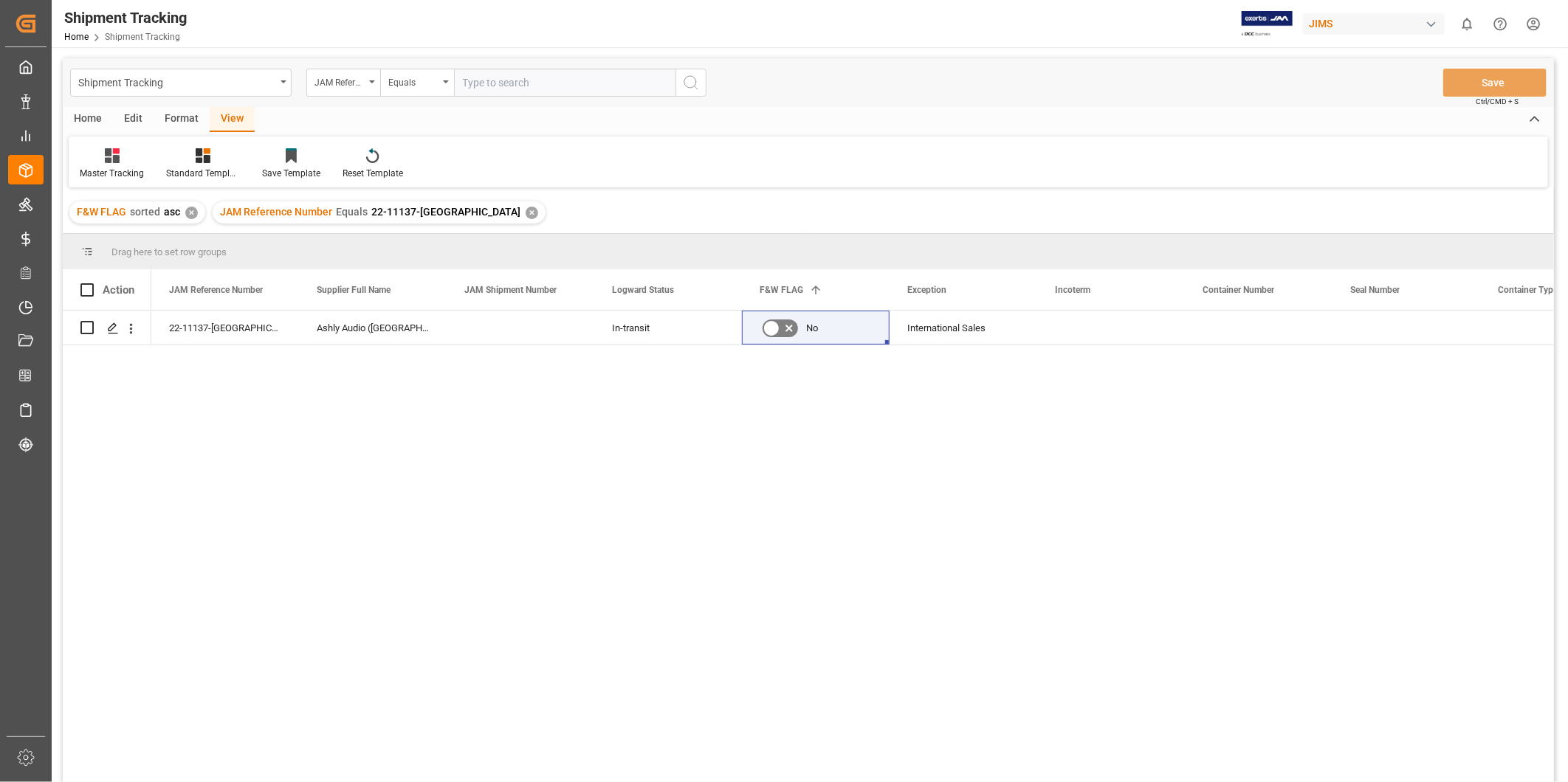
click at [526, 208] on div "✕" at bounding box center [532, 213] width 12 height 12
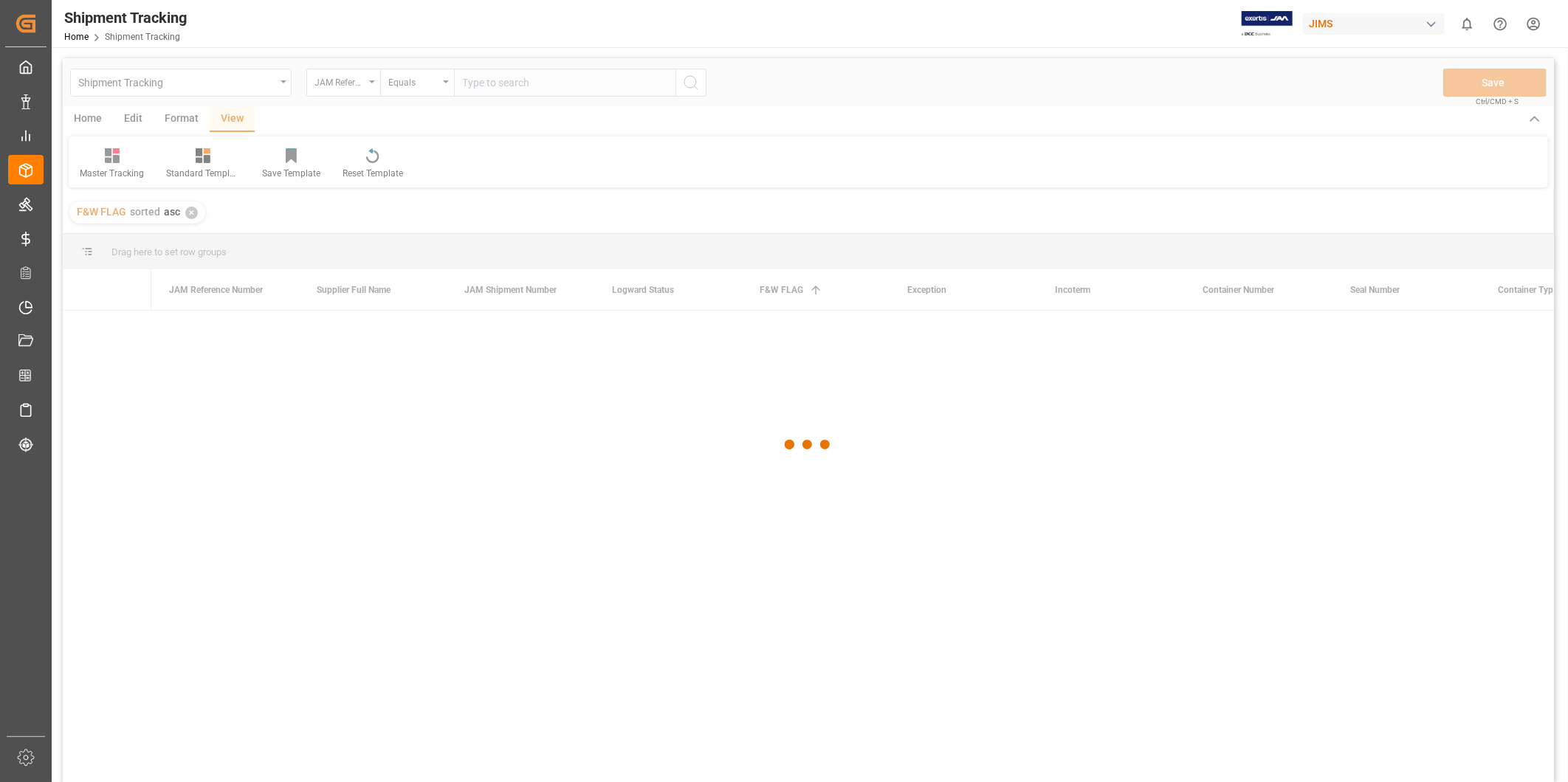
click at [194, 214] on div at bounding box center [807, 445] width 1491 height 773
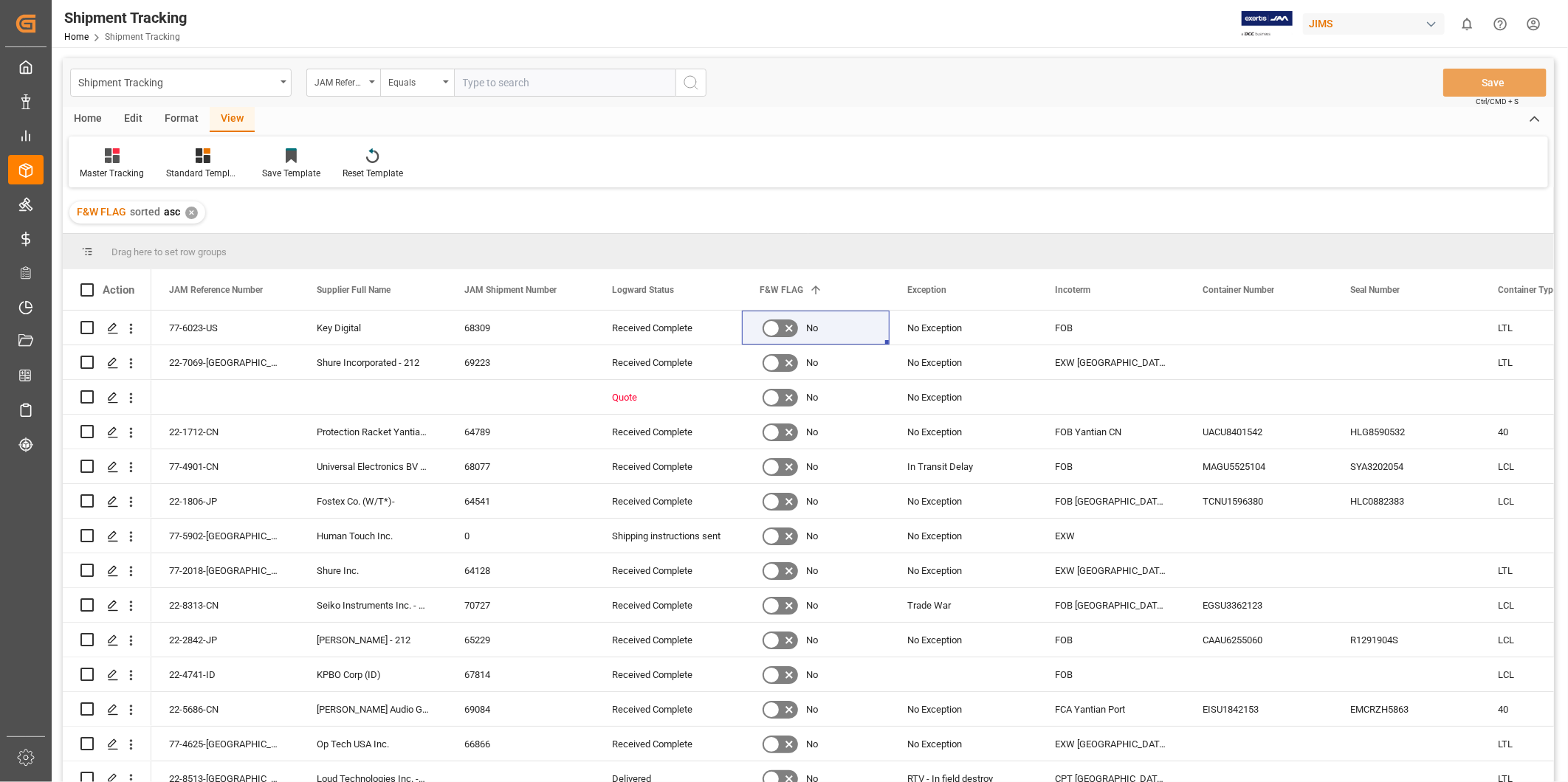
click at [193, 215] on div "✕" at bounding box center [191, 213] width 12 height 12
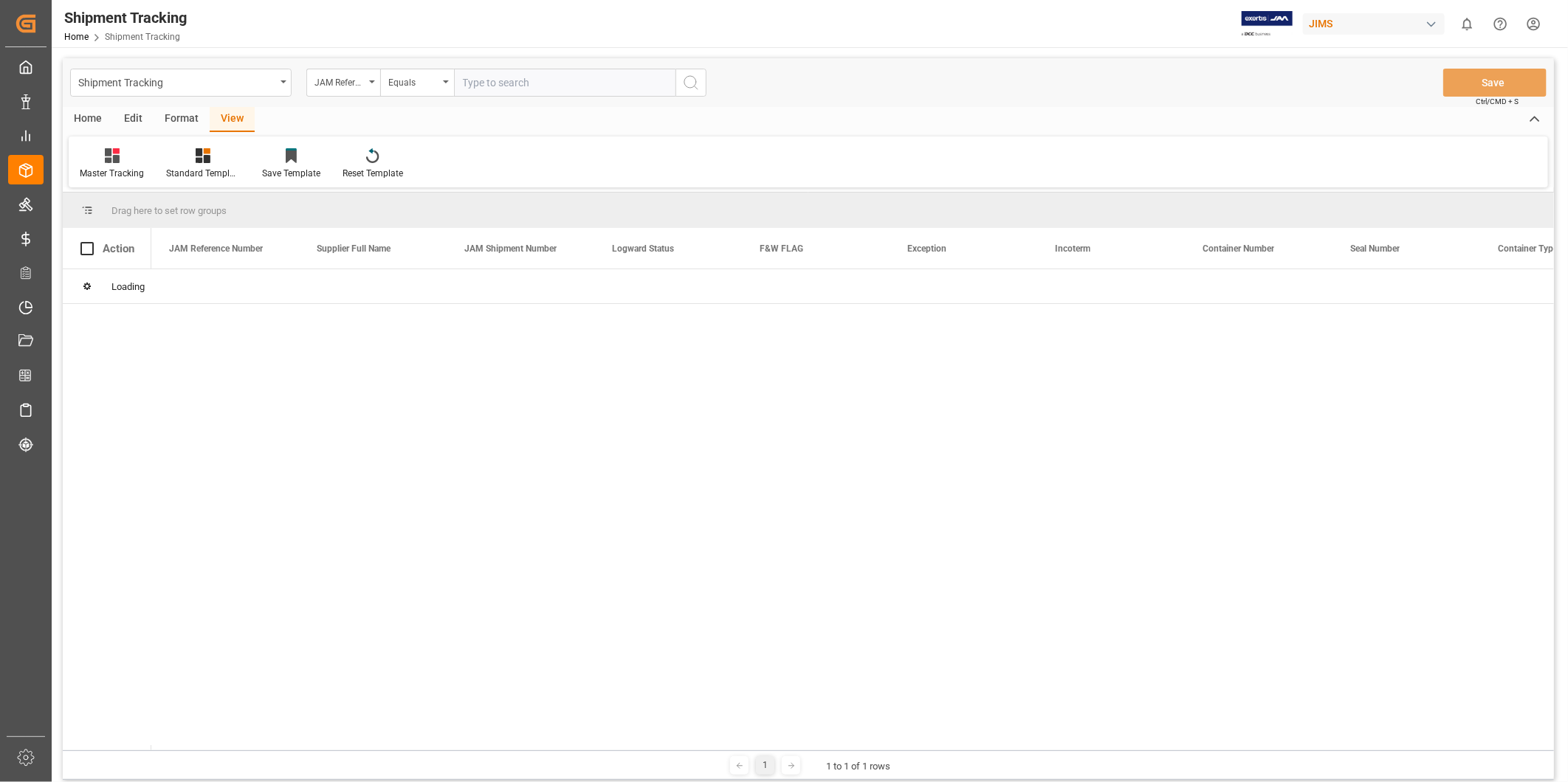
click at [522, 83] on input "text" at bounding box center [564, 83] width 222 height 28
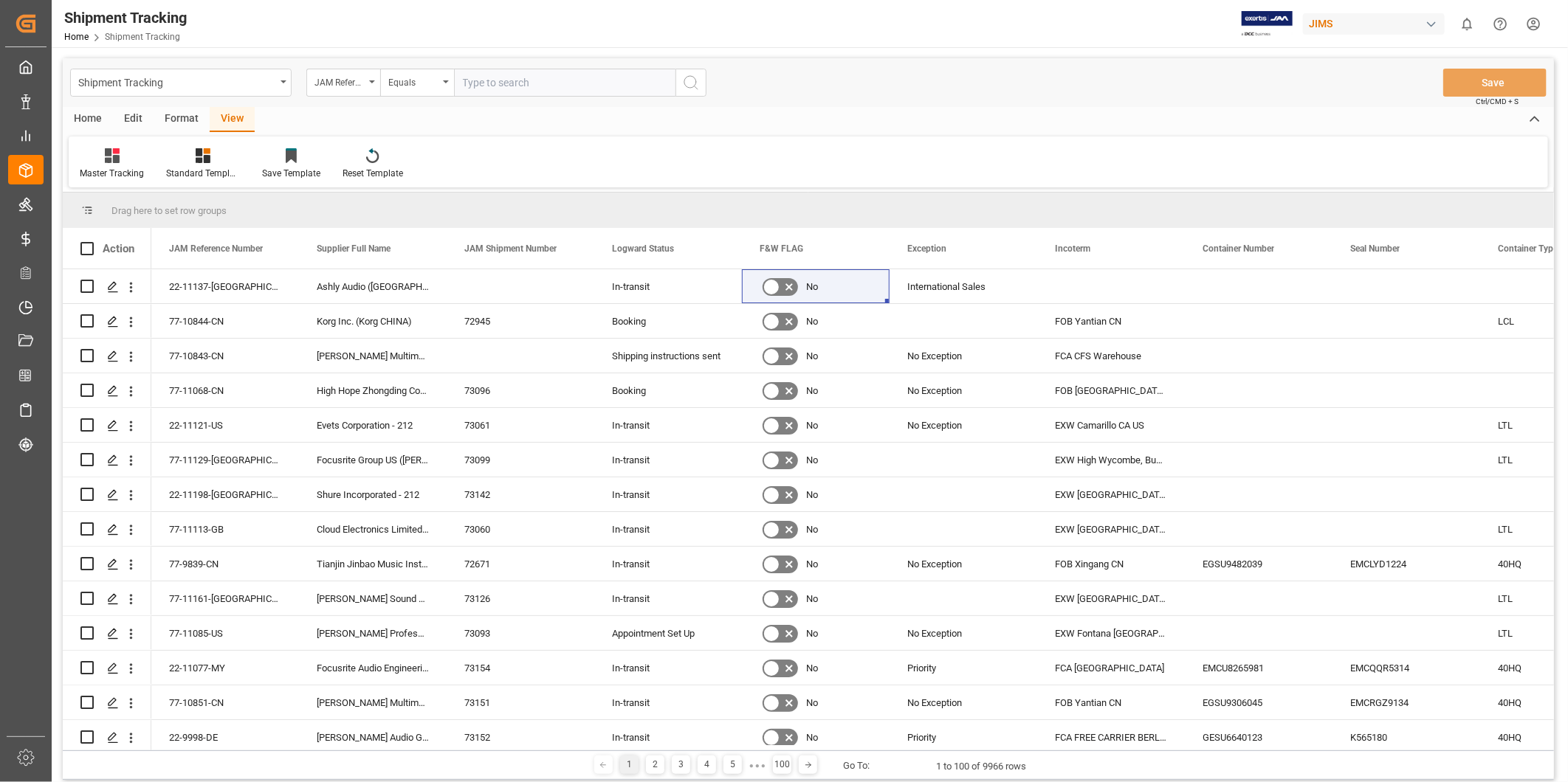
paste input "22-11135-US"
type input "22-11135-US"
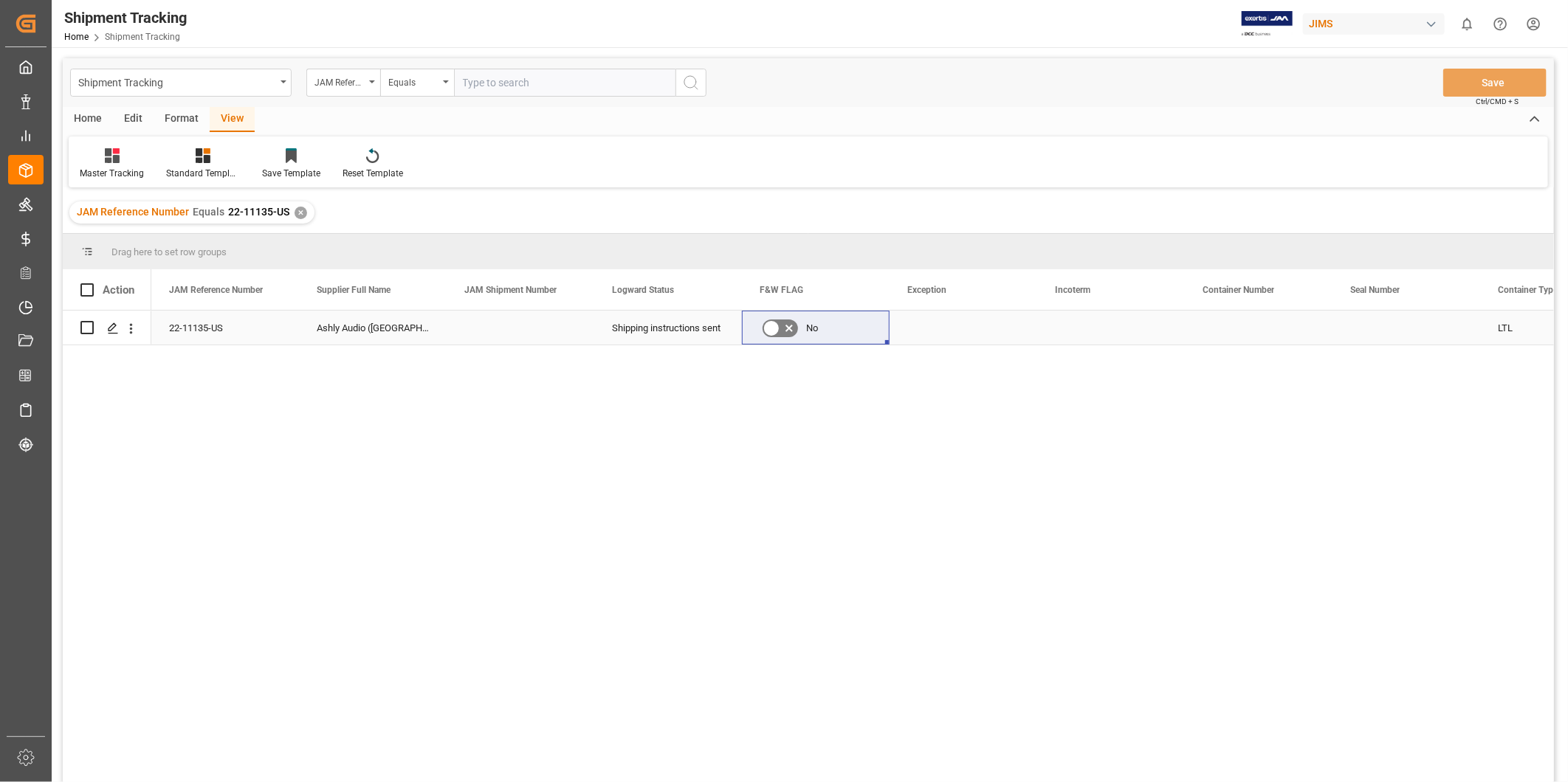
click at [1075, 323] on div "Press SPACE to select this row." at bounding box center [1111, 327] width 148 height 34
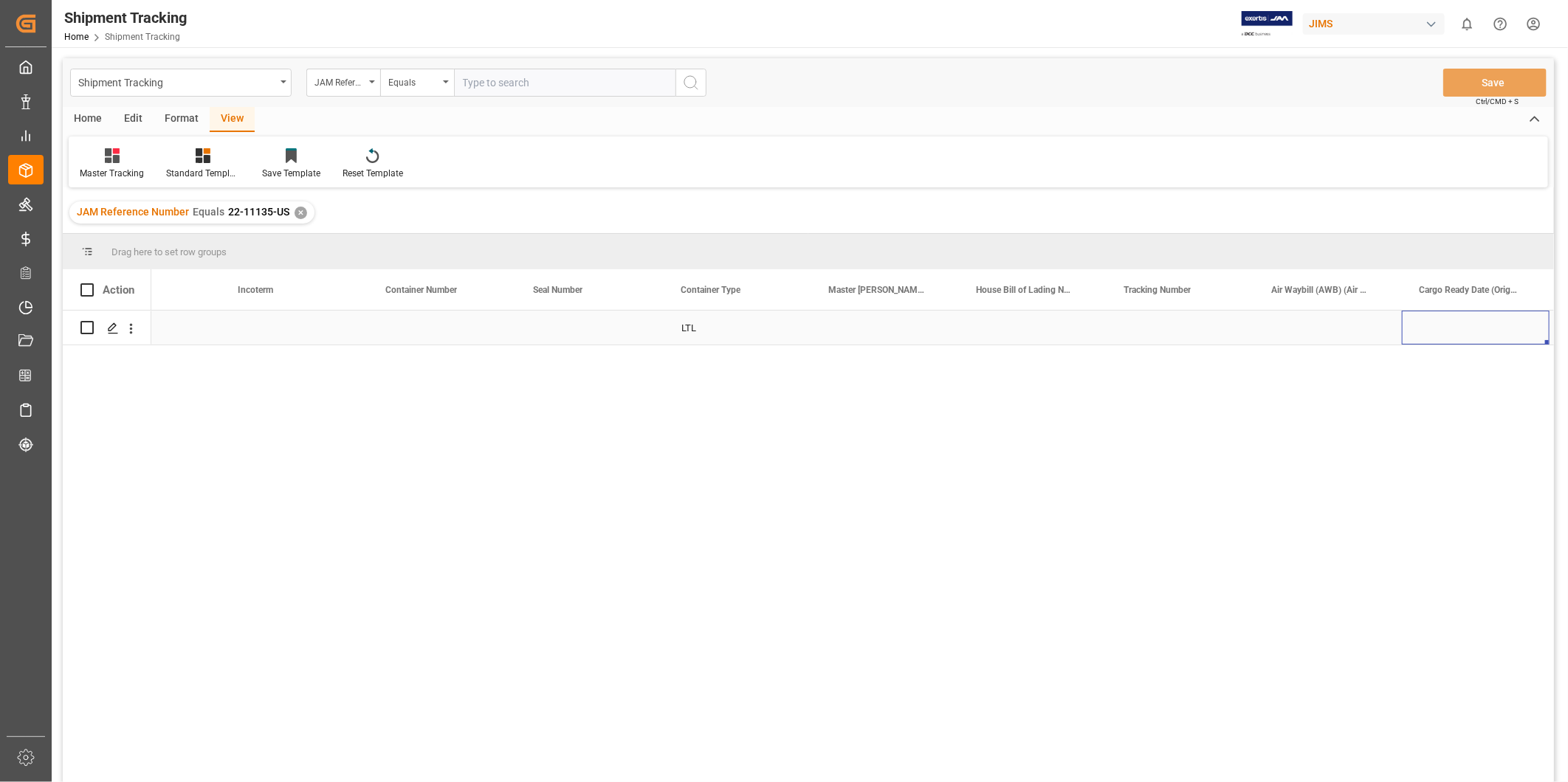
scroll to position [0, 964]
click at [1006, 333] on div "Press SPACE to select this row." at bounding box center [1032, 327] width 148 height 34
click at [1006, 333] on input "Press SPACE to select this row." at bounding box center [1032, 336] width 124 height 28
paste input "818119734892"
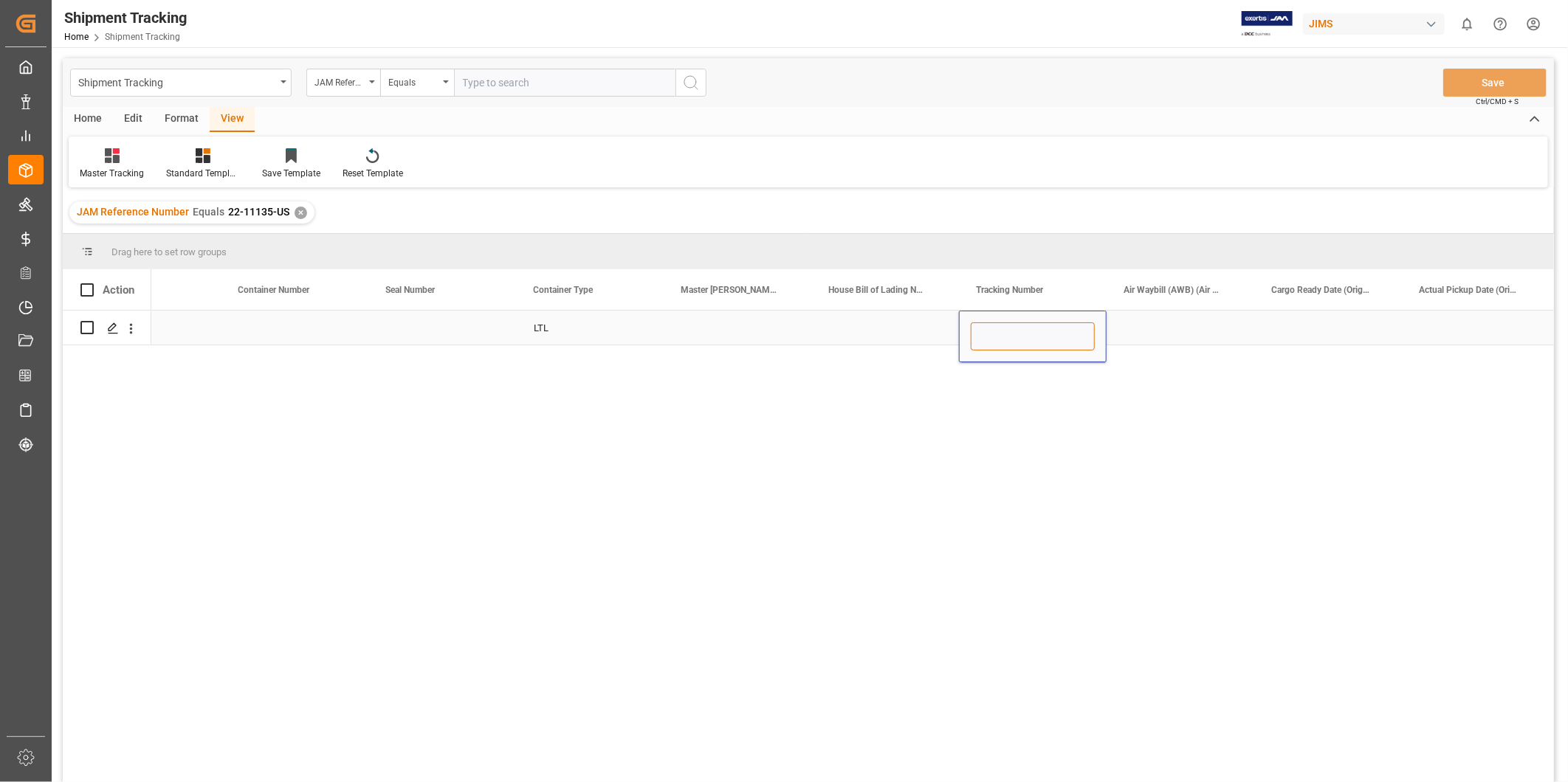
type input "818119734892"
click at [1168, 327] on div "Press SPACE to select this row." at bounding box center [1180, 327] width 148 height 34
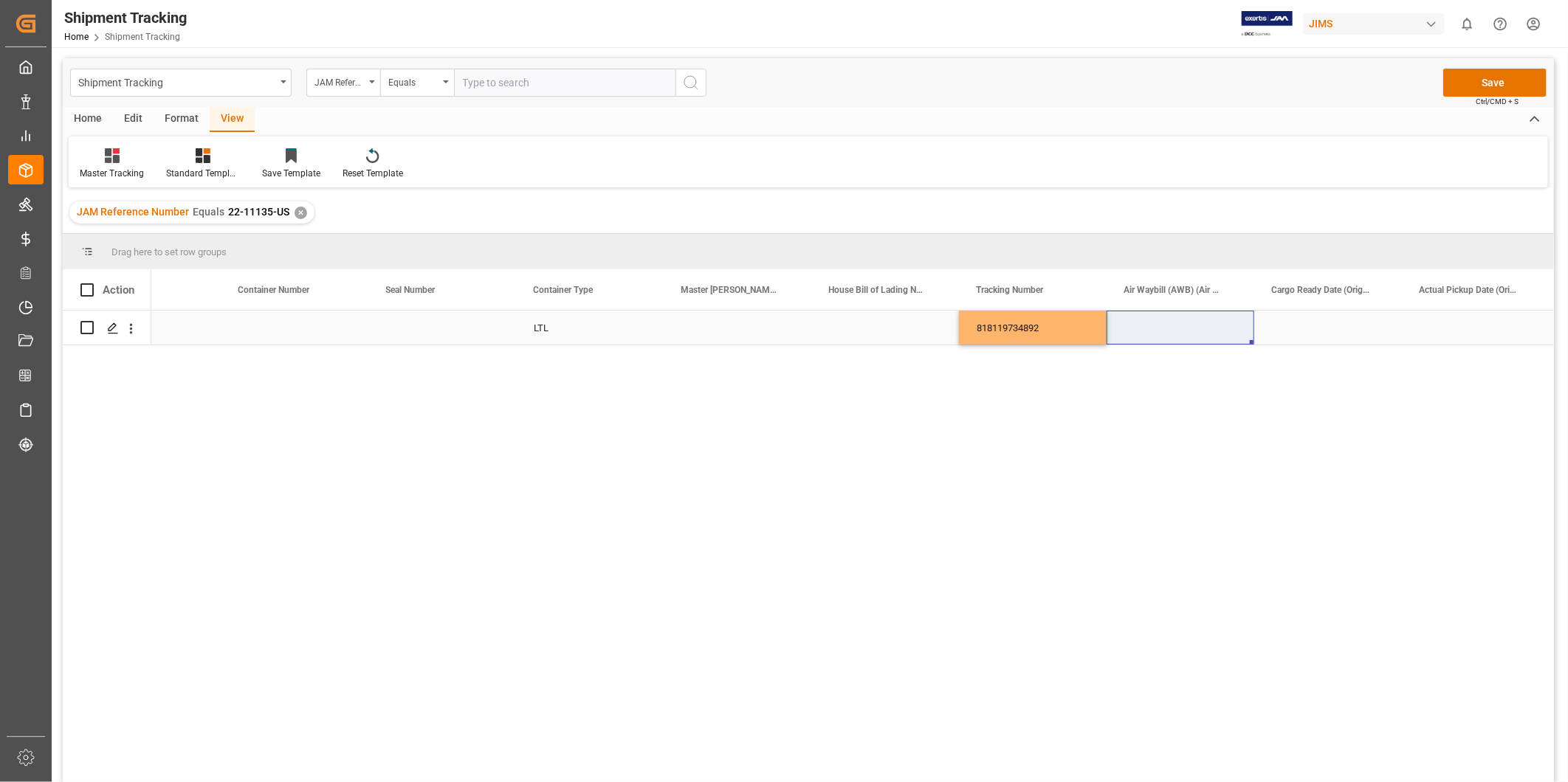
click at [1309, 323] on div "Press SPACE to select this row." at bounding box center [1328, 327] width 148 height 34
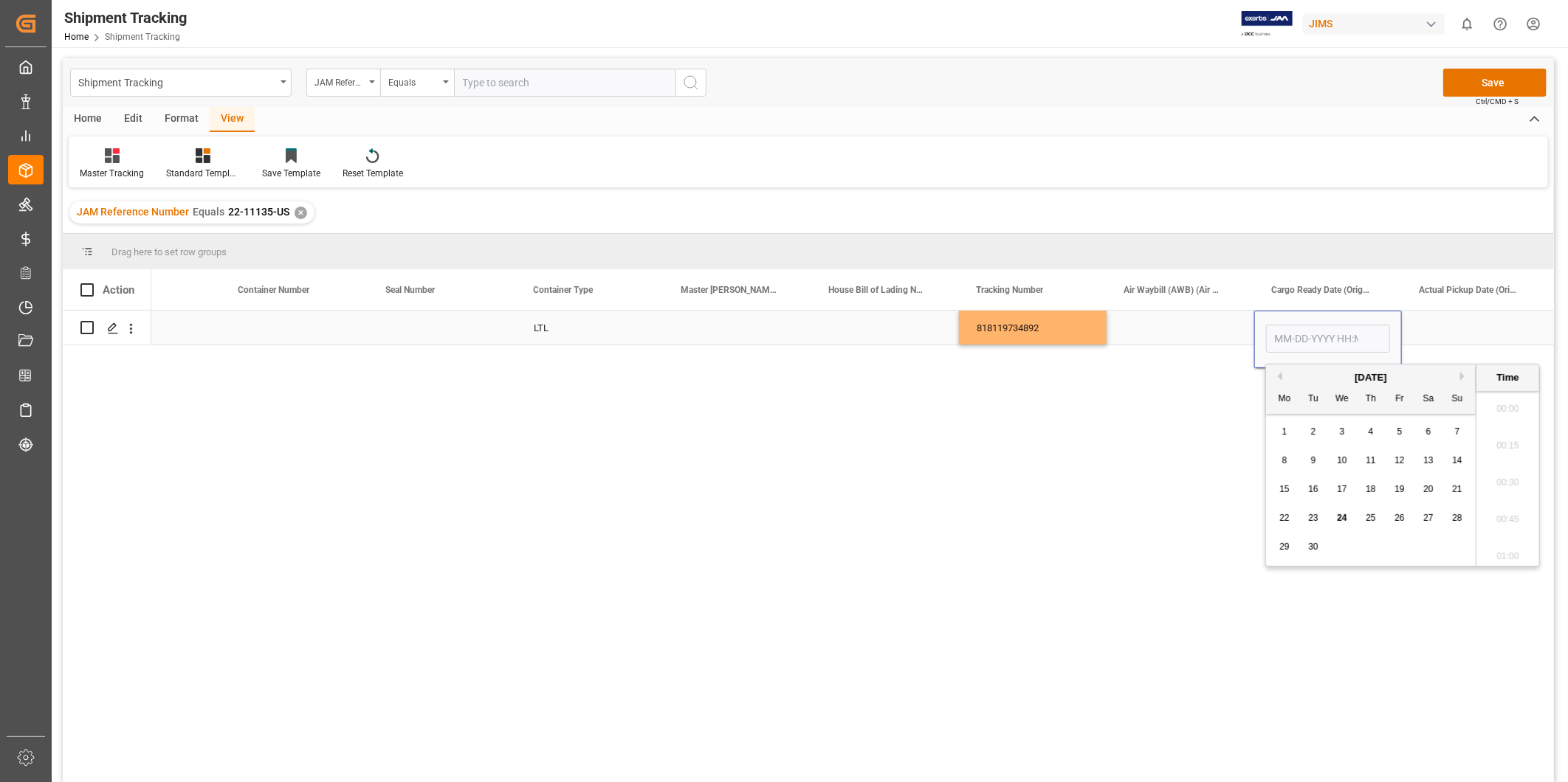
scroll to position [705, 0]
click at [1317, 521] on span "23" at bounding box center [1313, 518] width 10 height 11
type input "09-23-2025 00:00"
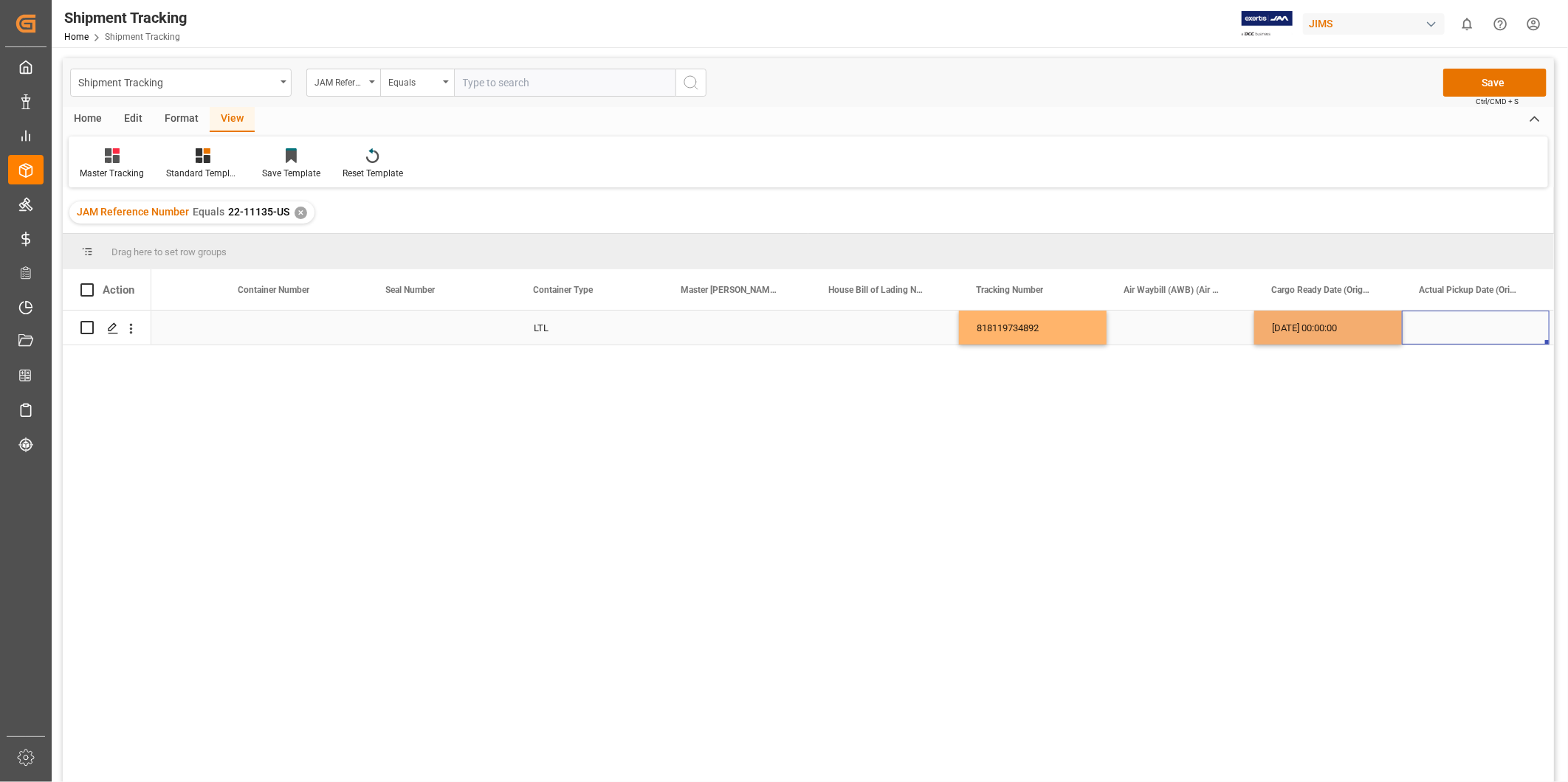
click at [1440, 333] on div "Press SPACE to select this row." at bounding box center [1475, 327] width 148 height 34
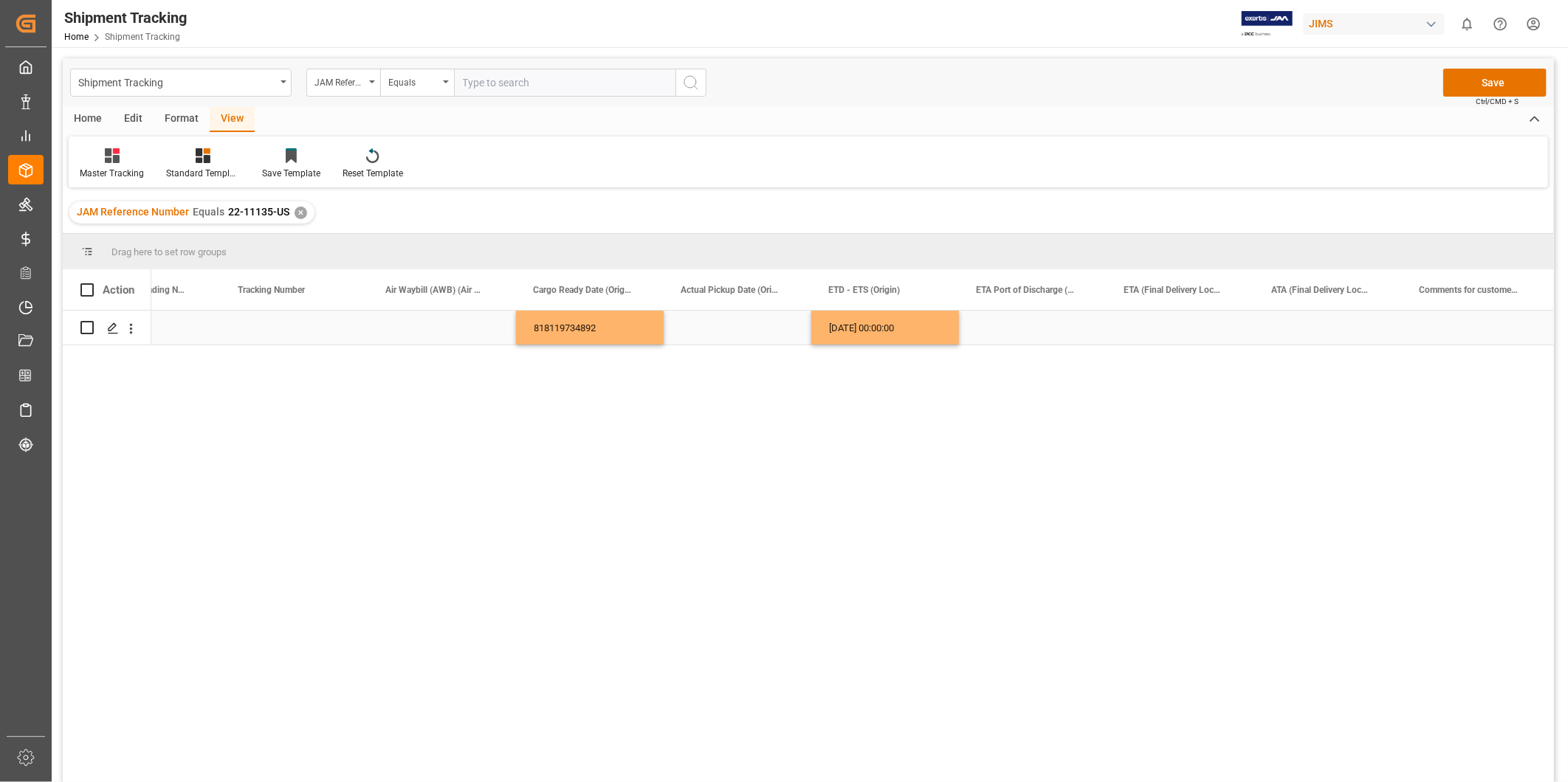
scroll to position [0, 1698]
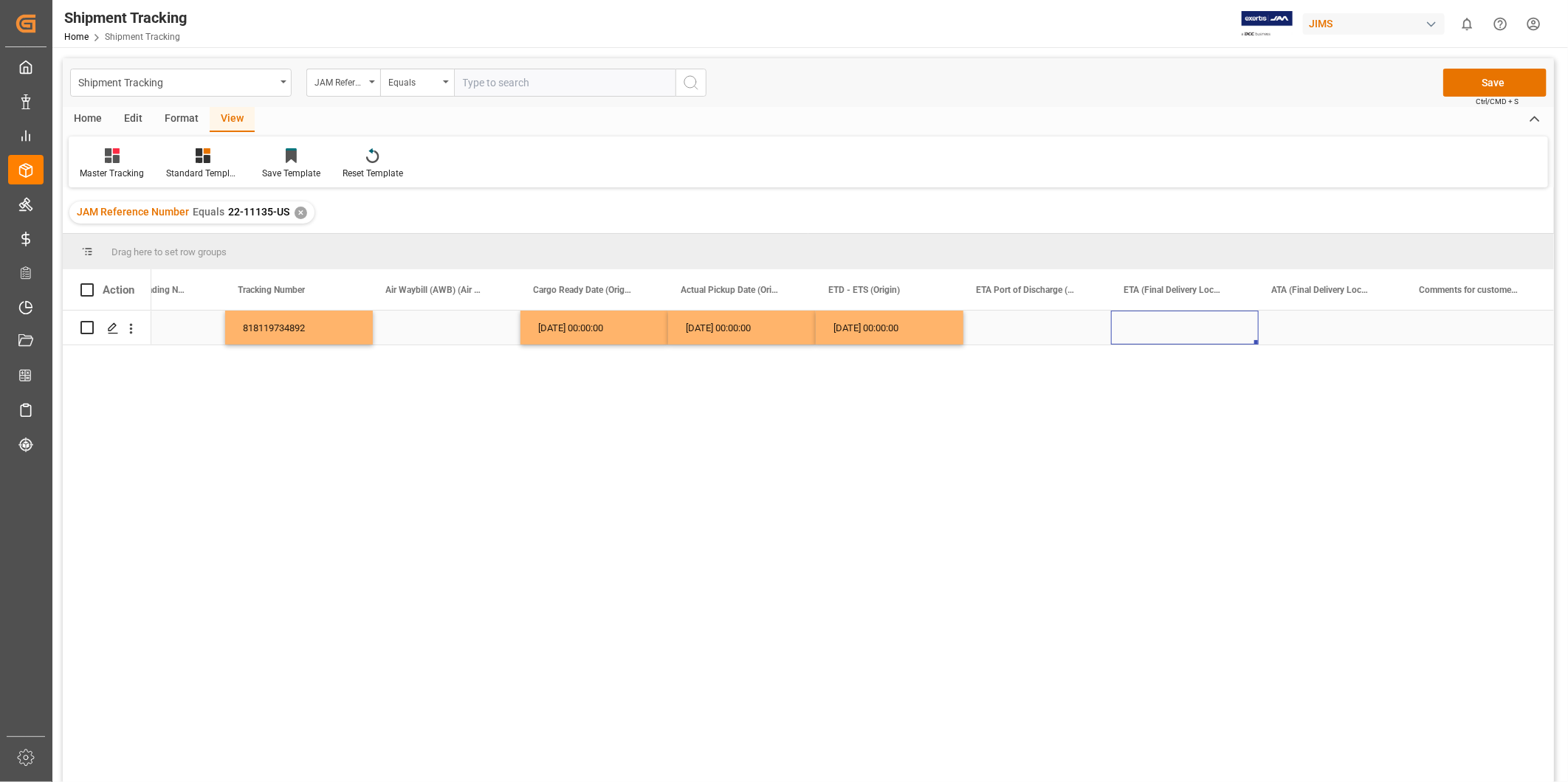
click at [1216, 331] on div "Press SPACE to select this row." at bounding box center [1184, 327] width 148 height 34
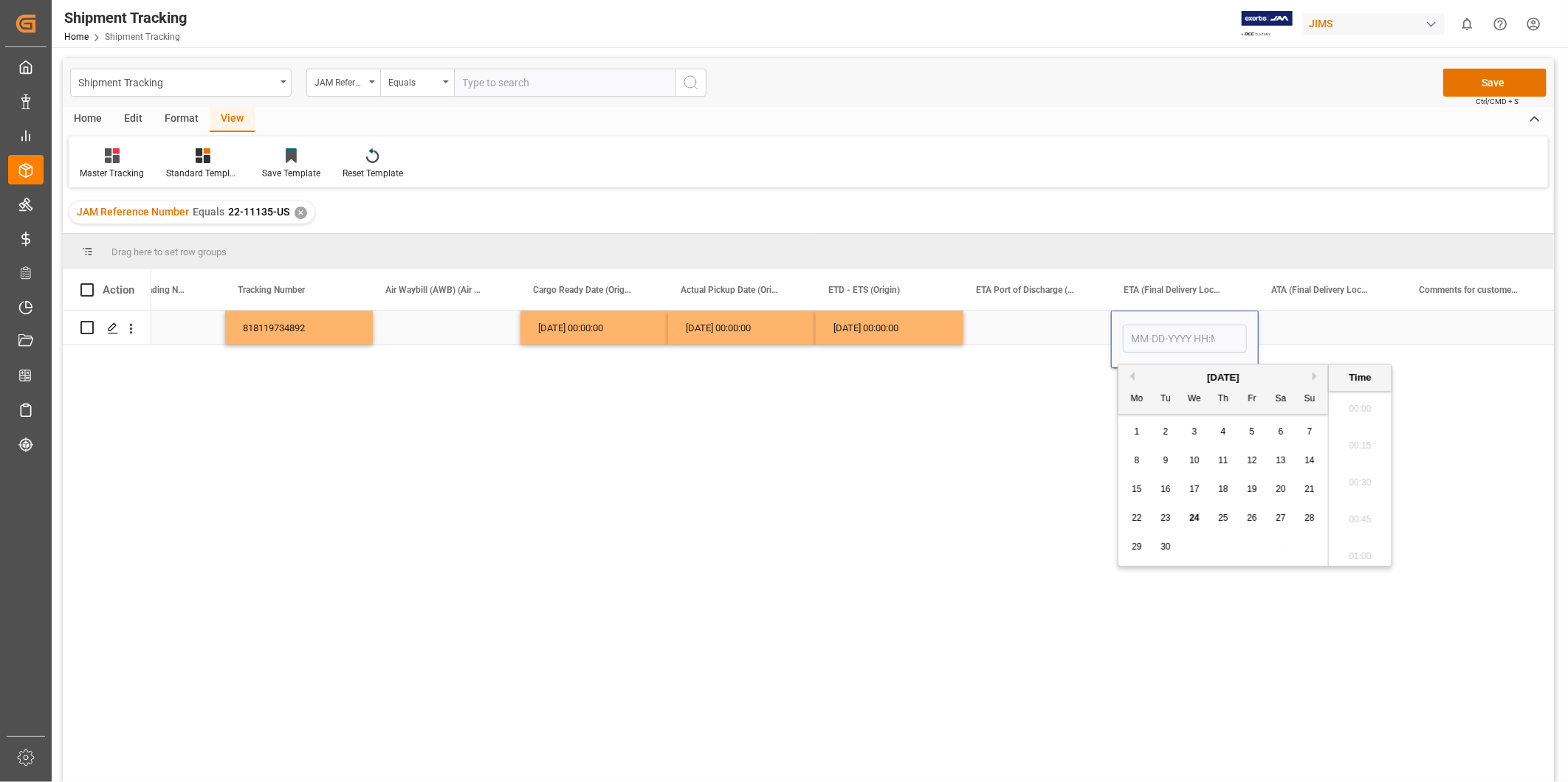
scroll to position [705, 0]
click at [1313, 378] on button "Next Month" at bounding box center [1317, 376] width 9 height 9
click at [1251, 433] on span "3" at bounding box center [1252, 431] width 5 height 11
type input "10-03-2025 00:00"
click at [1323, 325] on div "Press SPACE to select this row." at bounding box center [1332, 327] width 148 height 34
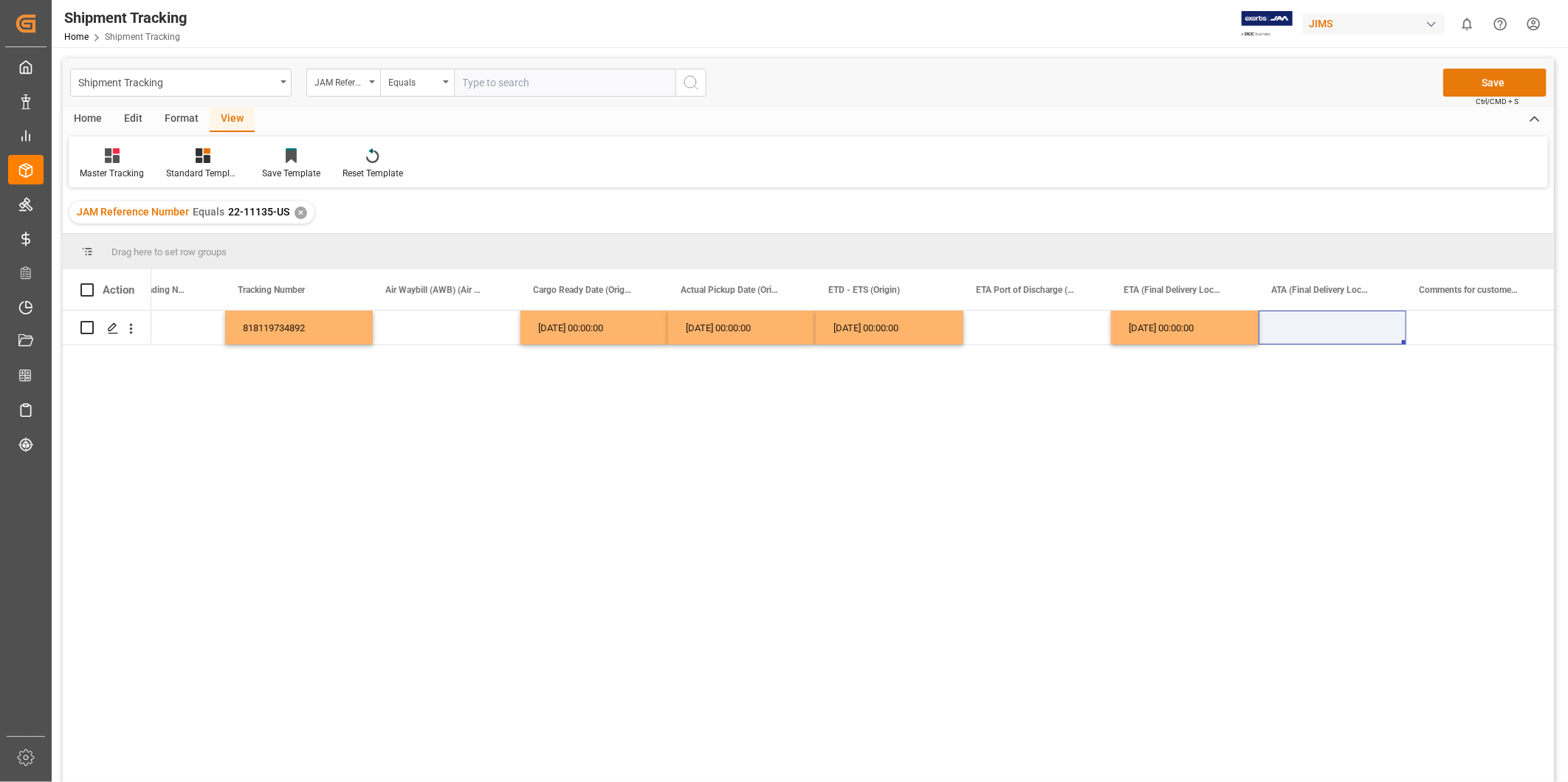
click at [1501, 85] on button "Save" at bounding box center [1494, 83] width 103 height 28
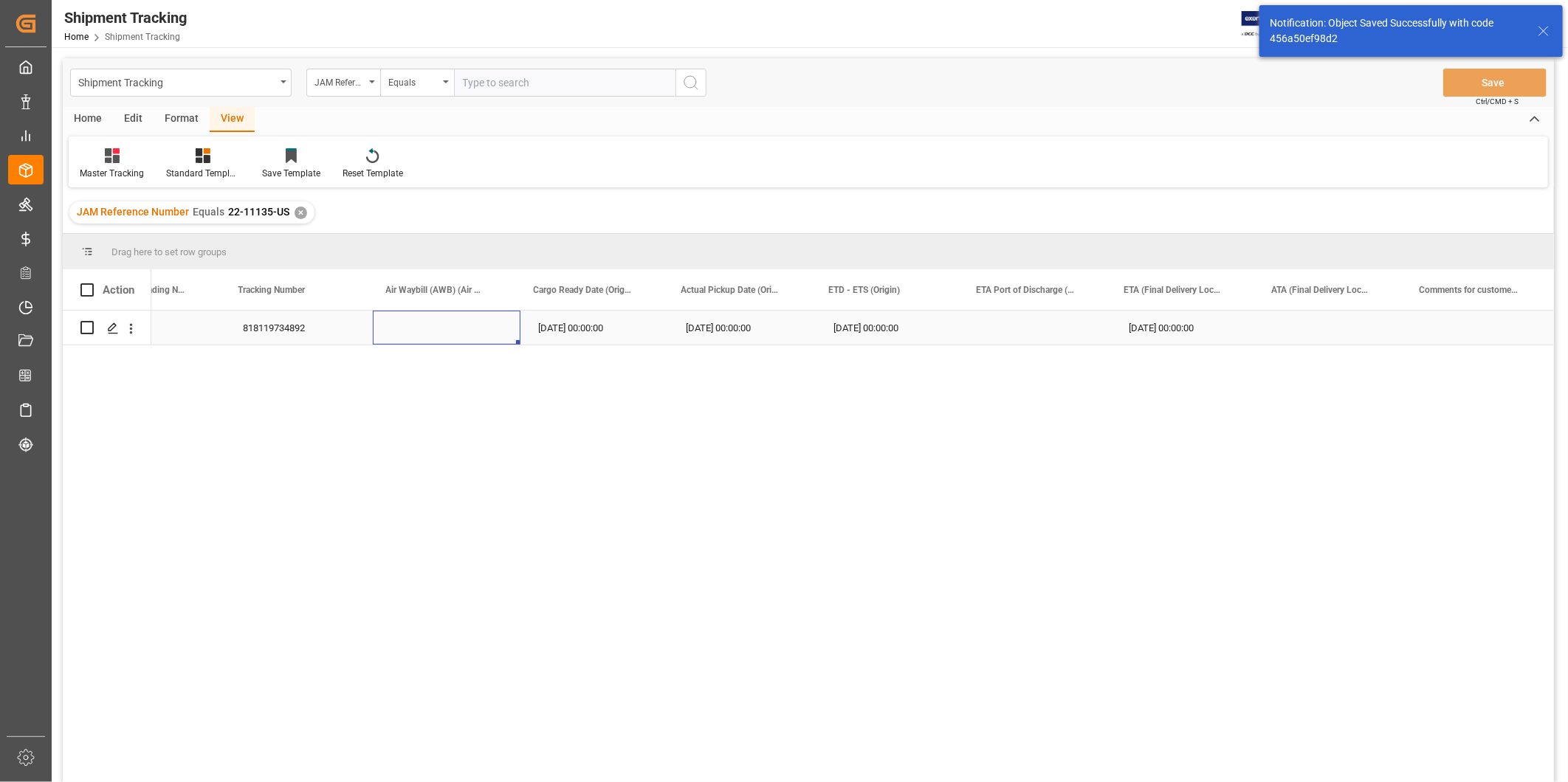
click at [497, 337] on div "Press SPACE to select this row." at bounding box center [447, 327] width 148 height 34
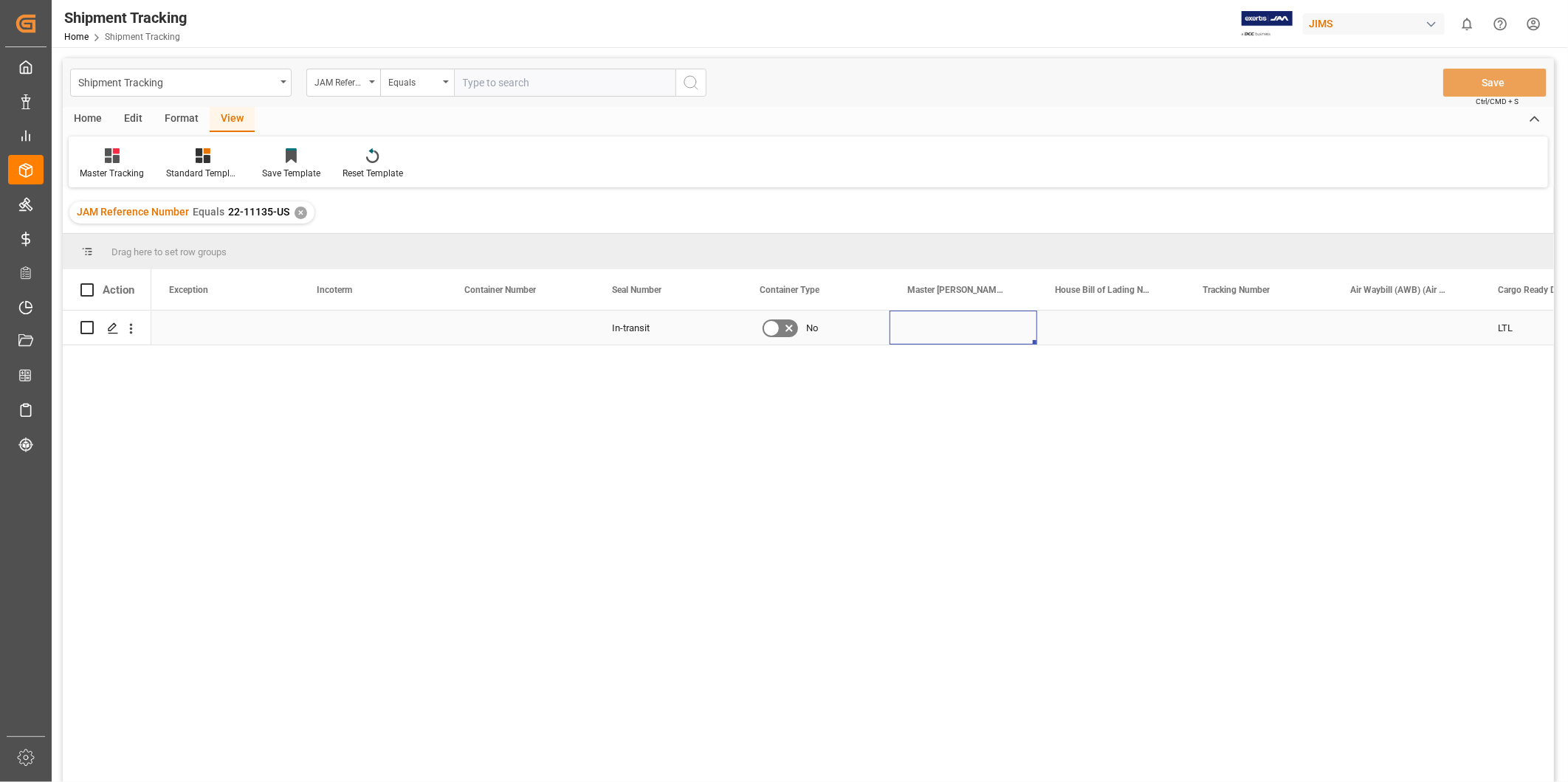
scroll to position [0, 0]
click at [995, 321] on div "Press SPACE to select this row." at bounding box center [963, 327] width 148 height 34
click at [1009, 333] on icon "open menu" at bounding box center [1010, 337] width 18 height 18
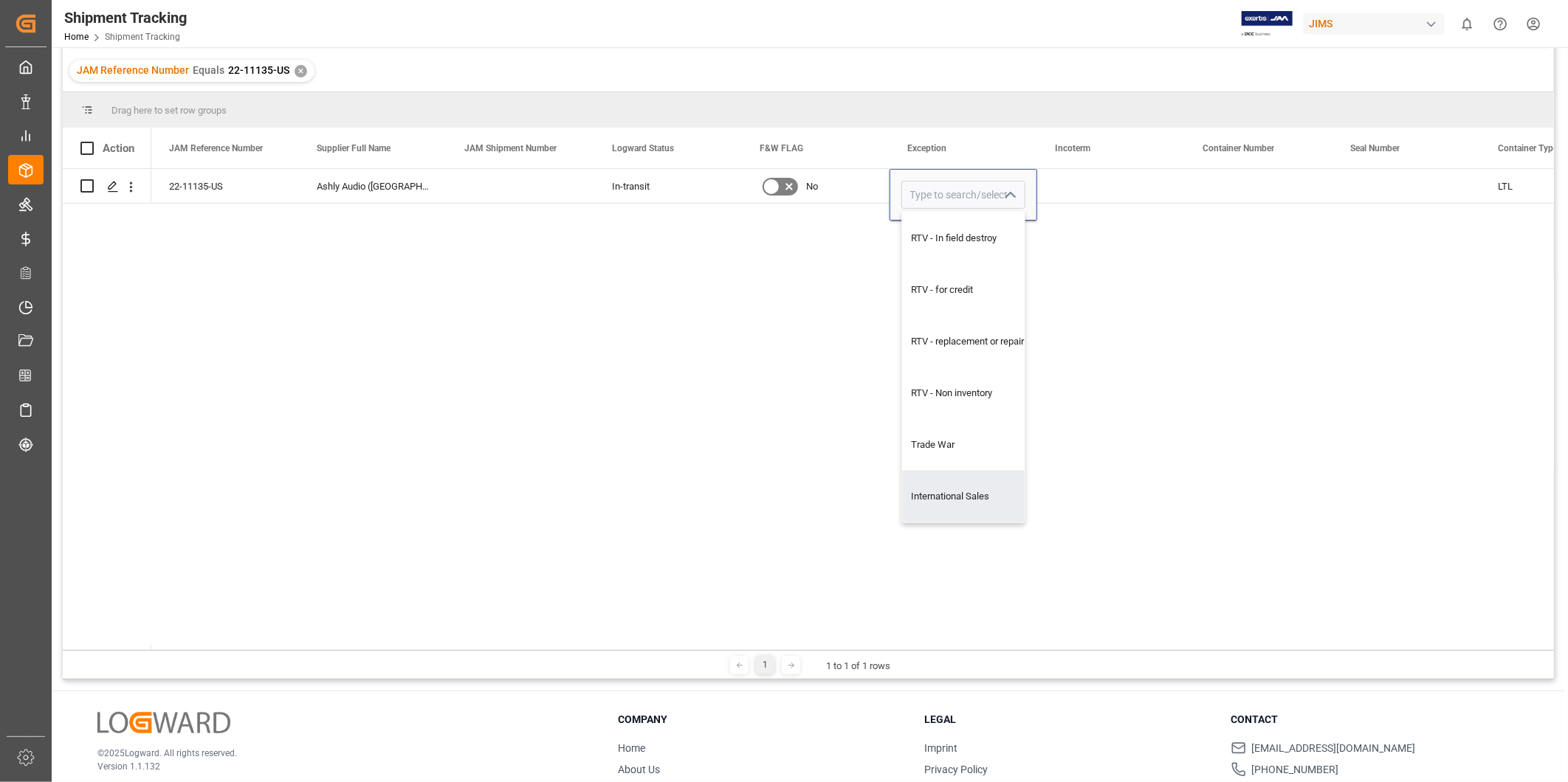
scroll to position [218, 0]
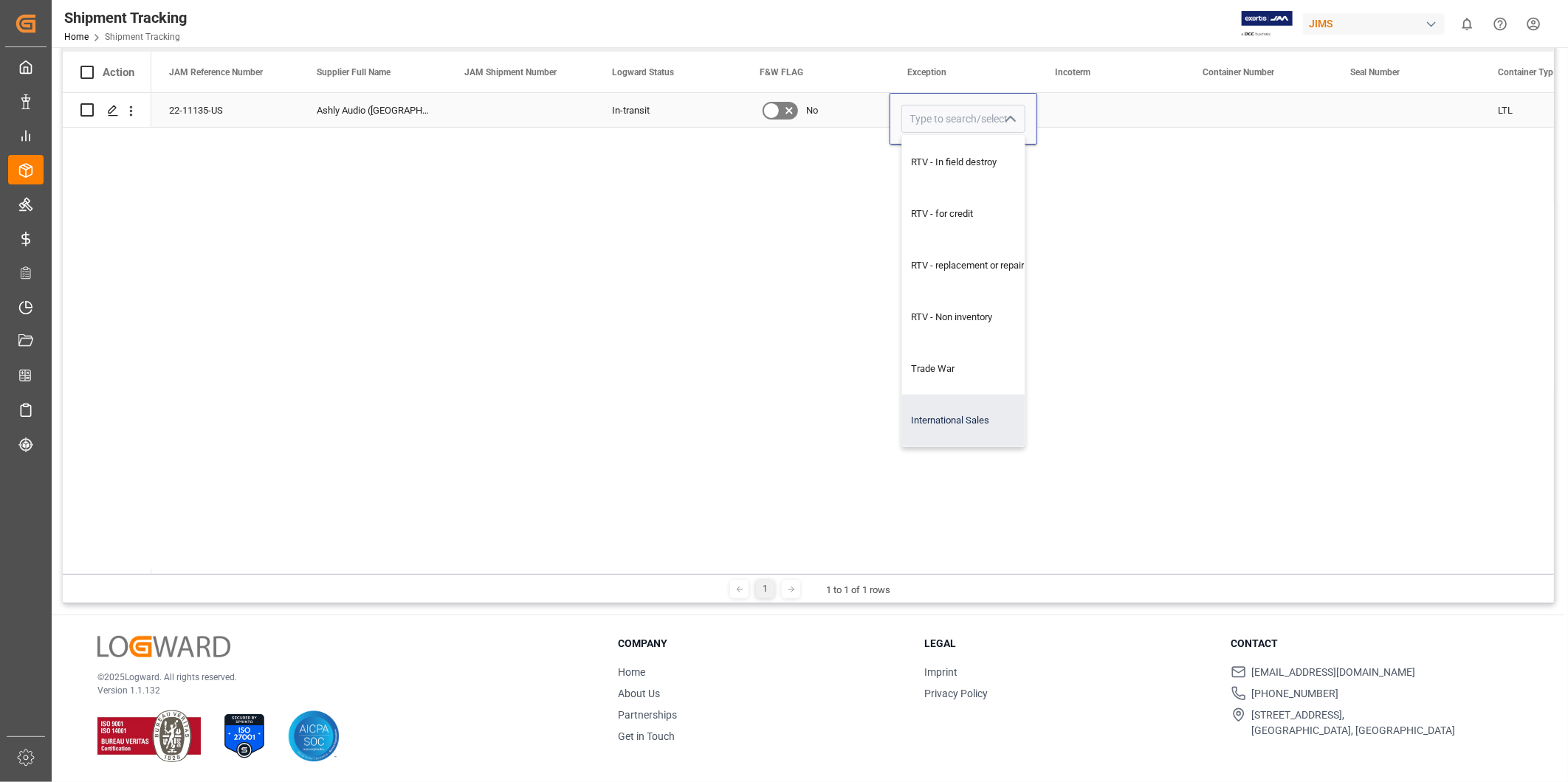
click at [971, 413] on div "International Sales" at bounding box center [973, 421] width 141 height 52
type input "International Sales"
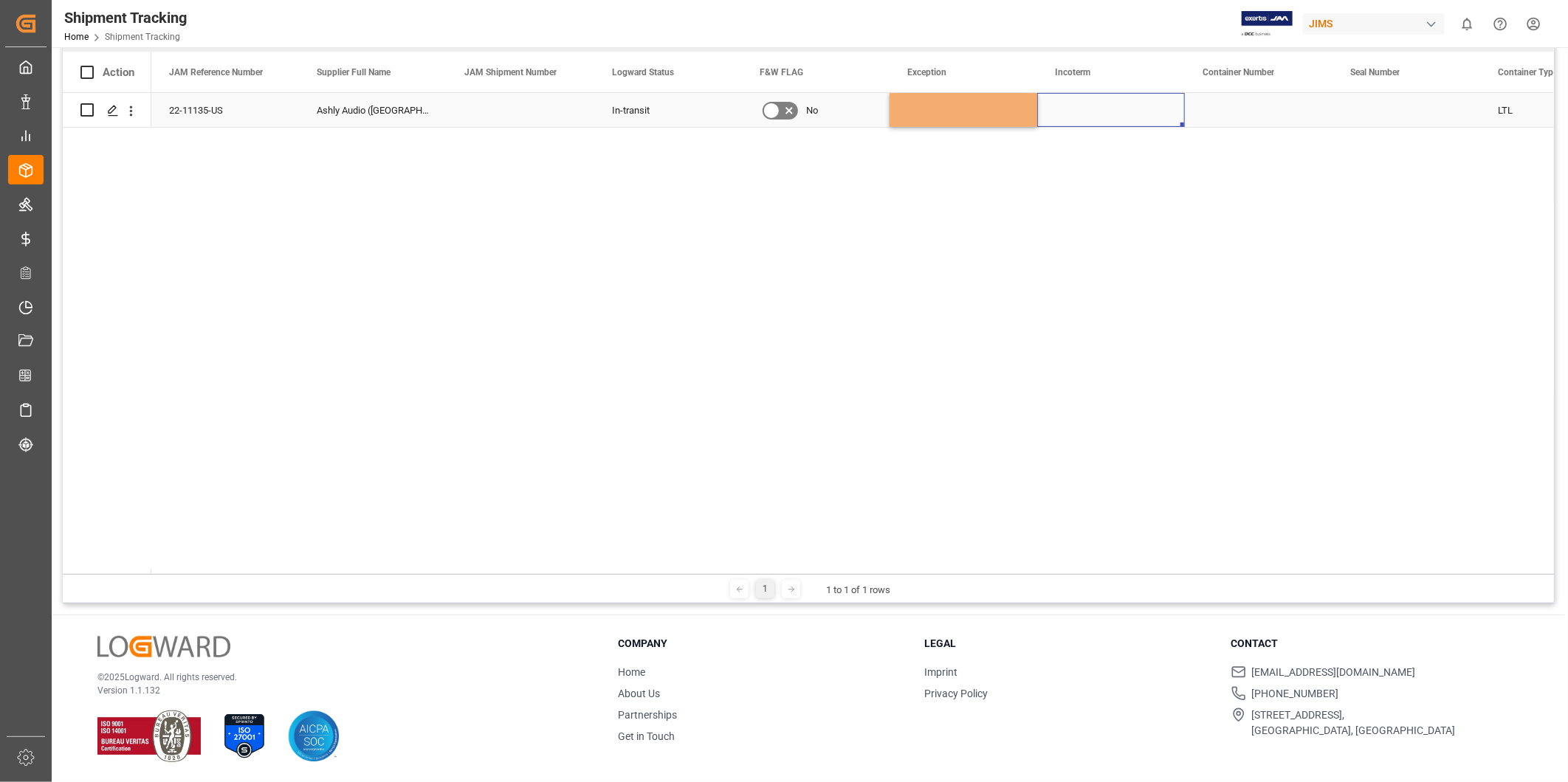
click at [1124, 115] on div "Press SPACE to select this row." at bounding box center [1111, 110] width 148 height 34
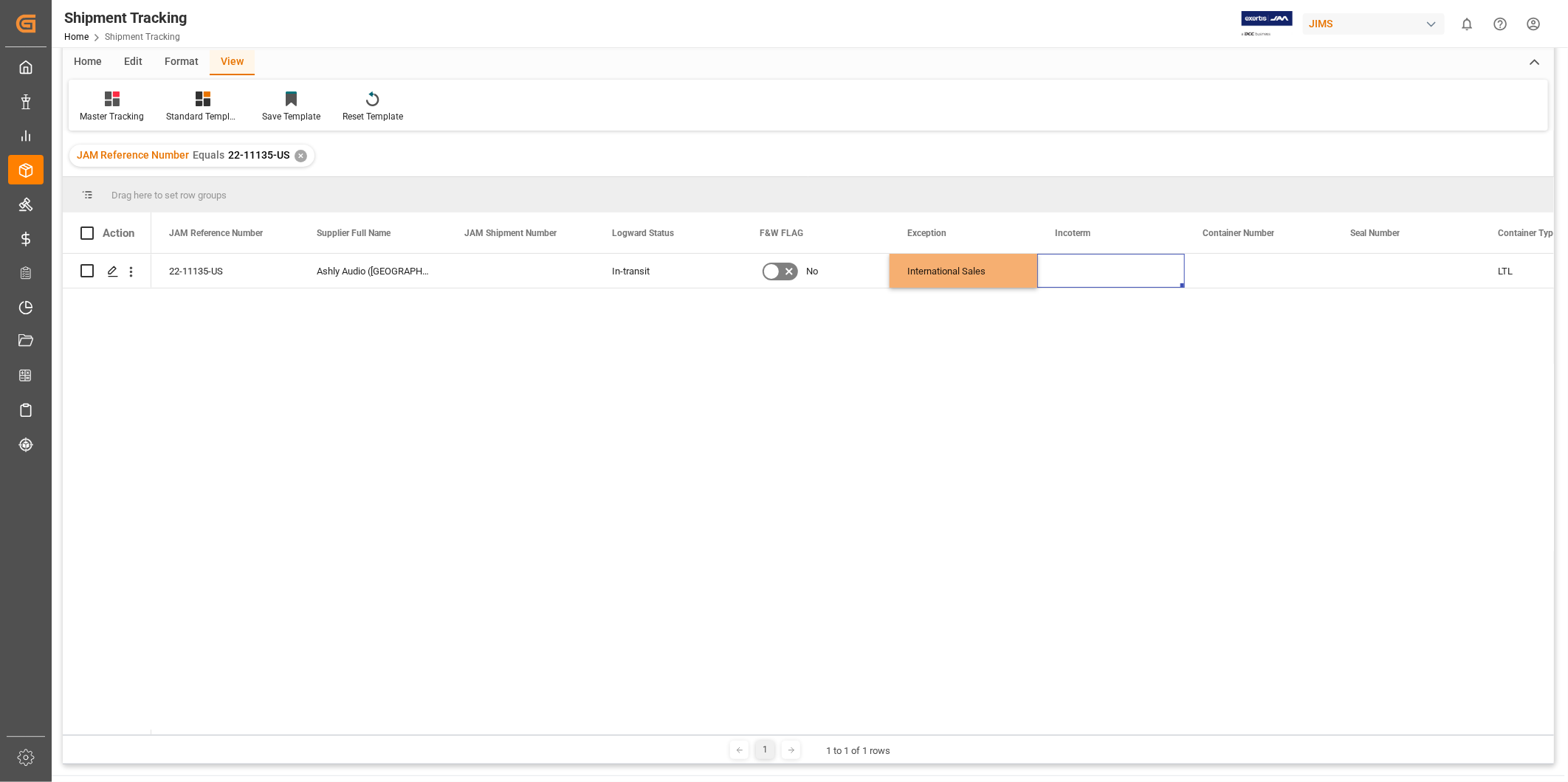
scroll to position [0, 0]
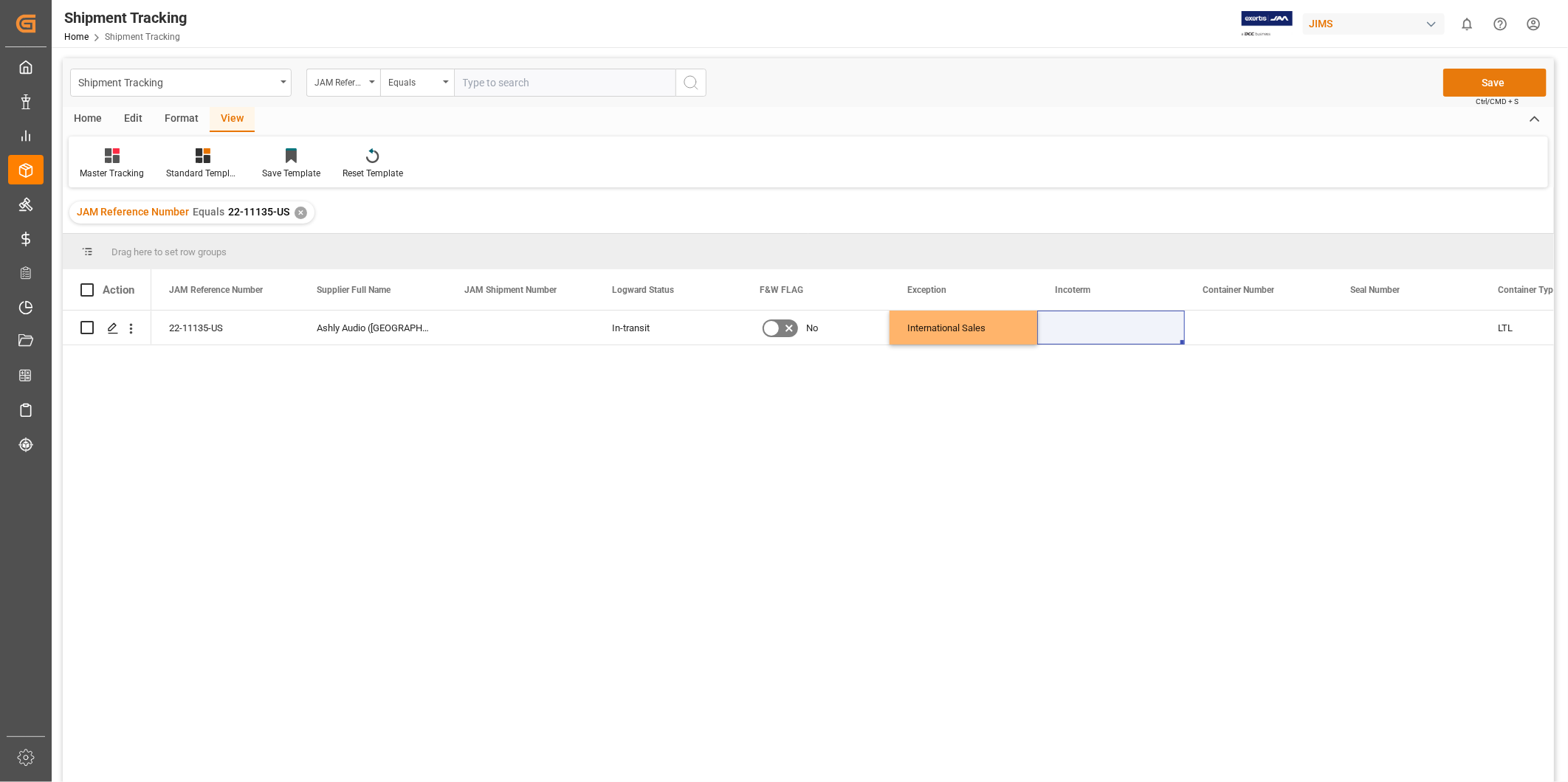
click at [1499, 85] on button "Save" at bounding box center [1494, 83] width 103 height 28
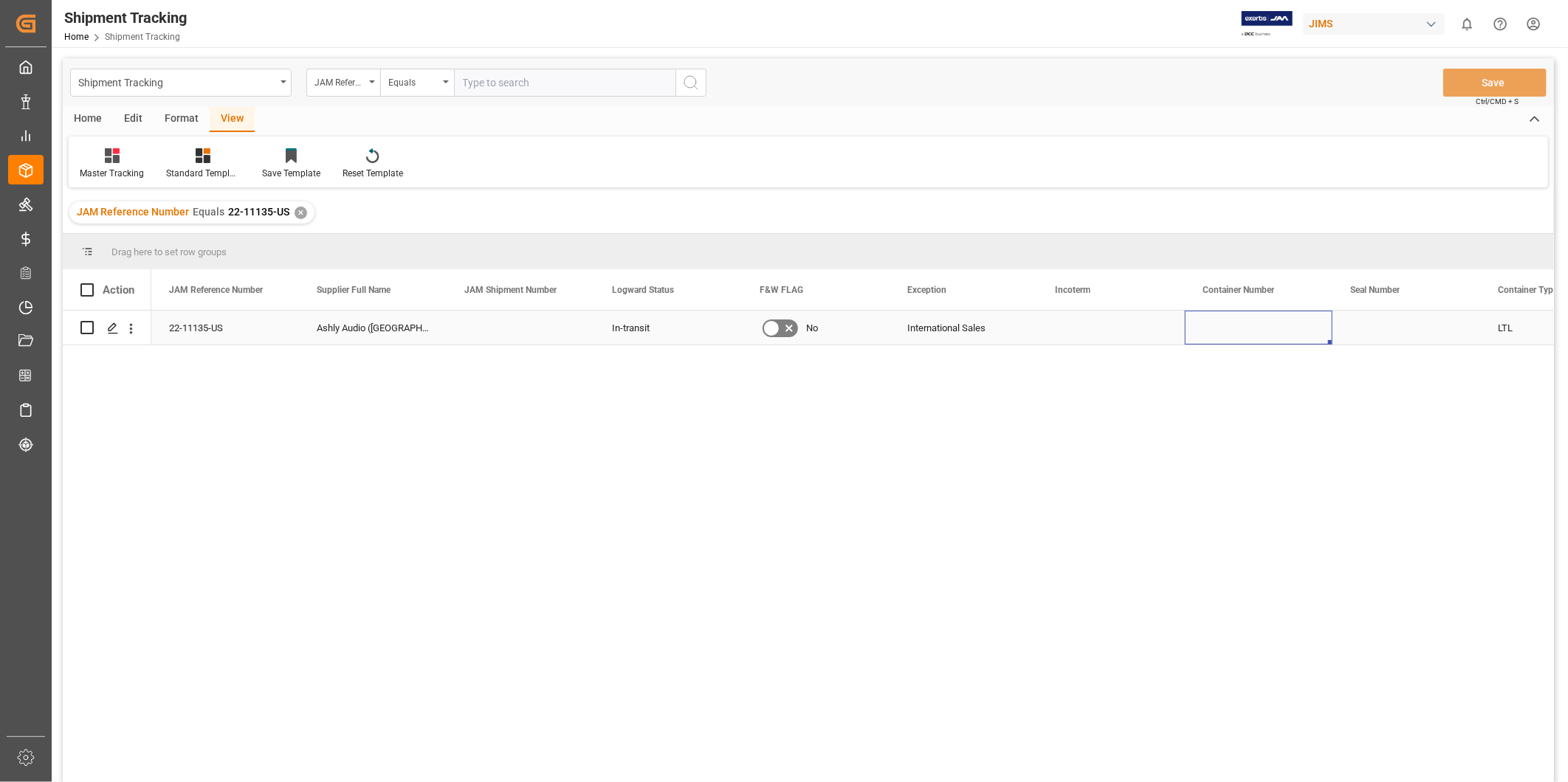
click at [1289, 331] on div "Press SPACE to select this row." at bounding box center [1258, 327] width 148 height 34
